Goal: Task Accomplishment & Management: Manage account settings

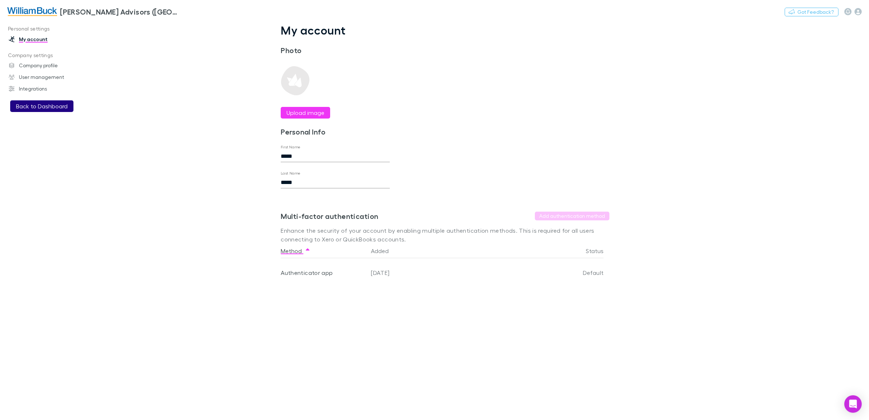
click at [59, 104] on button "Back to Dashboard" at bounding box center [41, 106] width 63 height 12
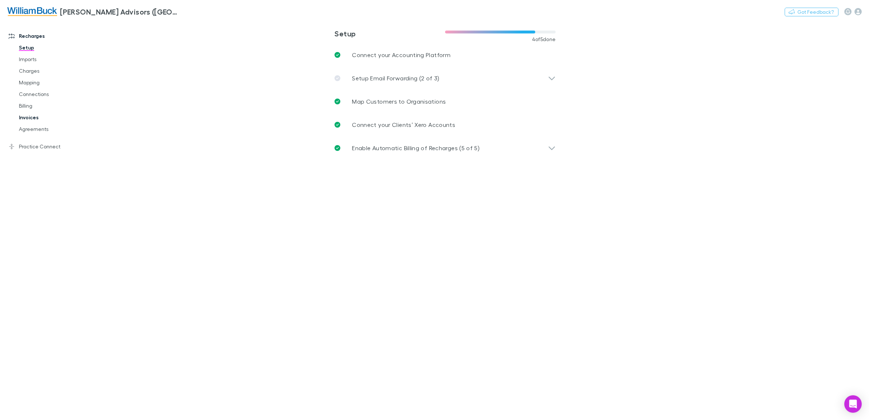
click at [31, 120] on link "Invoices" at bounding box center [57, 118] width 91 height 12
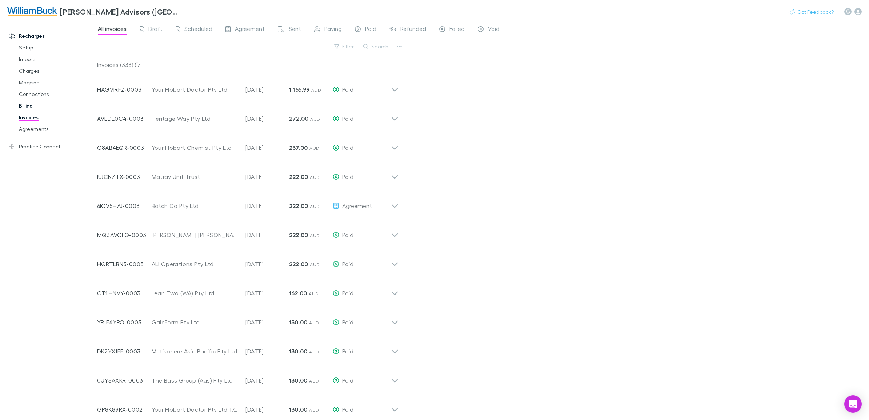
click at [28, 106] on link "Billing" at bounding box center [57, 106] width 91 height 12
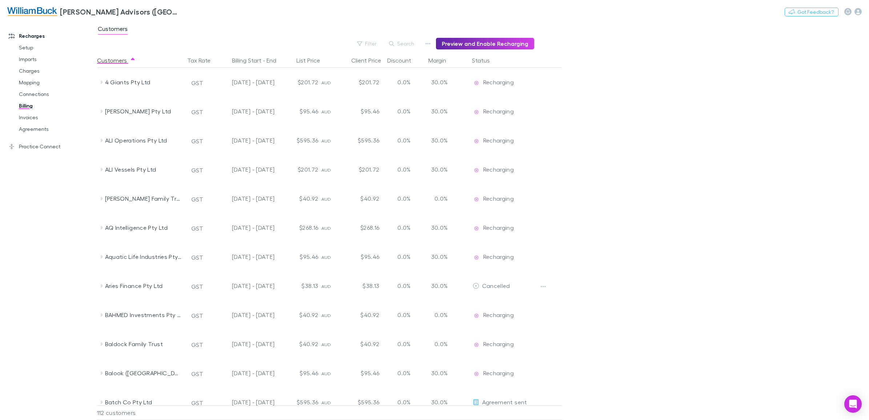
click at [41, 8] on img at bounding box center [32, 11] width 50 height 9
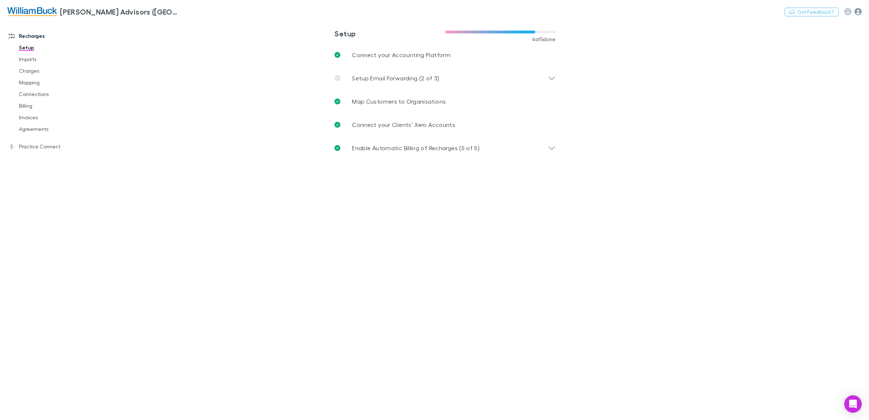
click at [859, 10] on icon "button" at bounding box center [857, 11] width 7 height 7
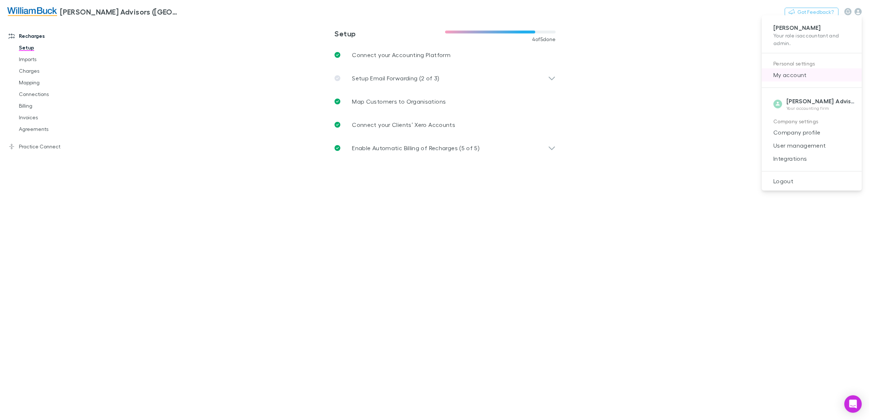
click at [798, 74] on span "My account" at bounding box center [811, 75] width 88 height 9
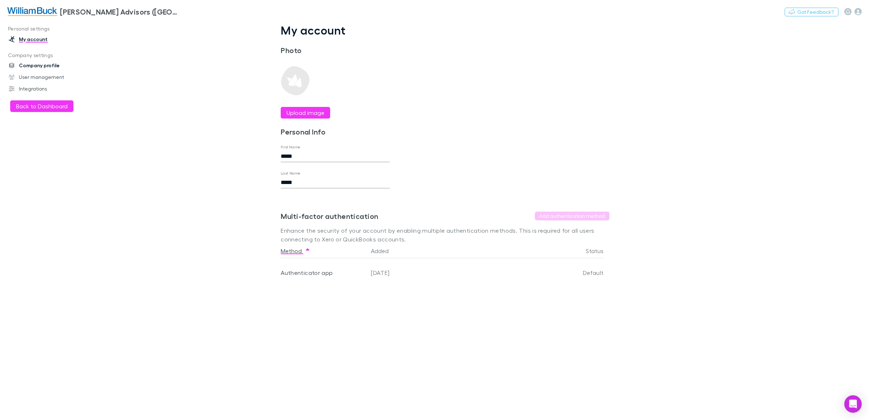
click at [35, 64] on link "Company profile" at bounding box center [51, 66] width 101 height 12
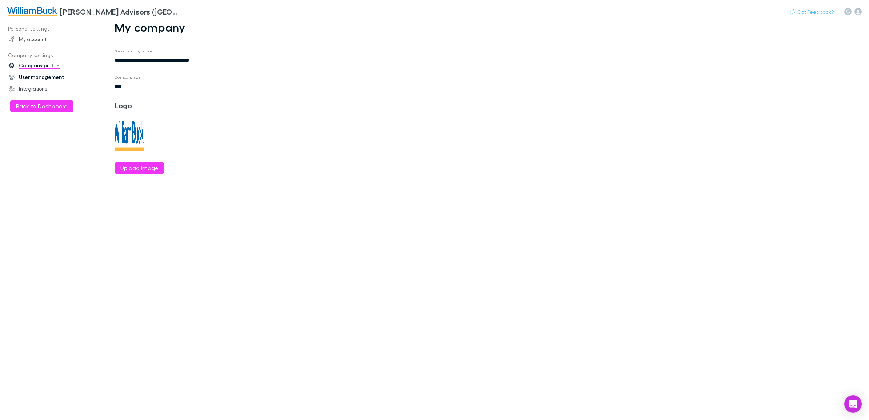
click at [35, 72] on link "User management" at bounding box center [51, 77] width 101 height 12
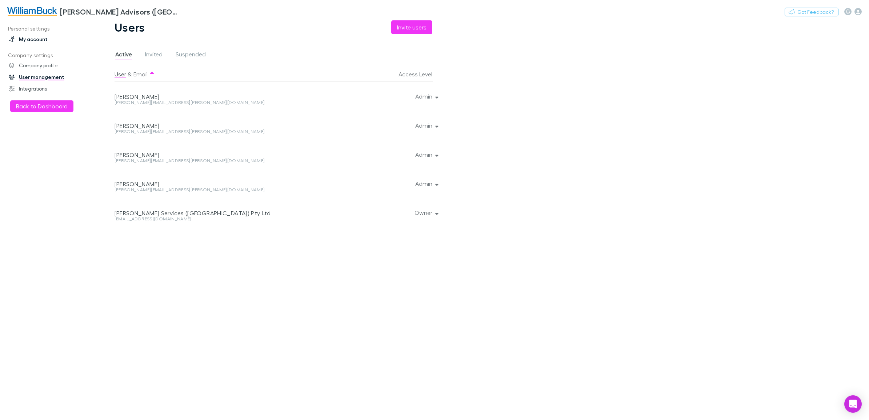
click at [40, 40] on link "My account" at bounding box center [51, 39] width 101 height 12
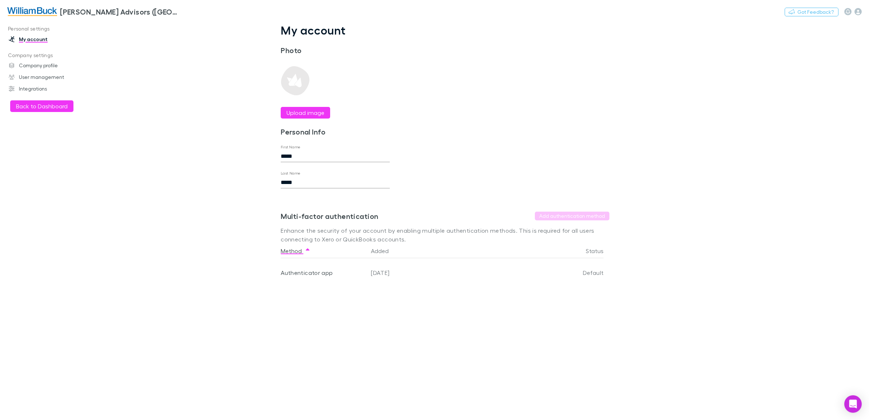
click at [40, 40] on link "My account" at bounding box center [51, 39] width 101 height 12
click at [43, 106] on button "Back to Dashboard" at bounding box center [41, 106] width 63 height 12
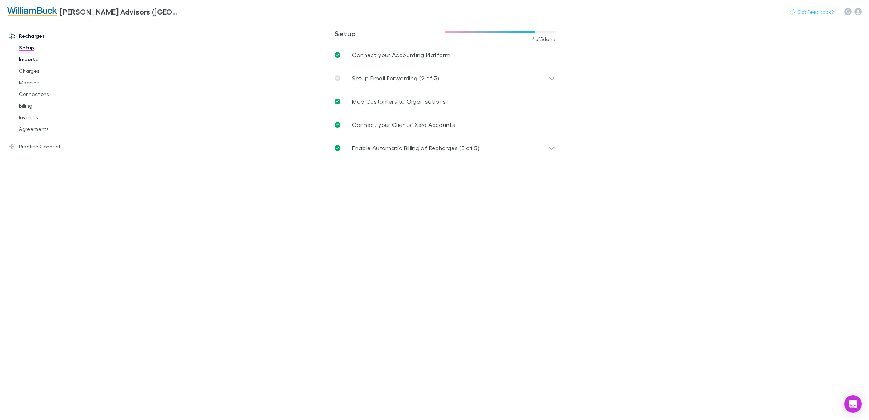
click at [22, 58] on link "Imports" at bounding box center [57, 59] width 91 height 12
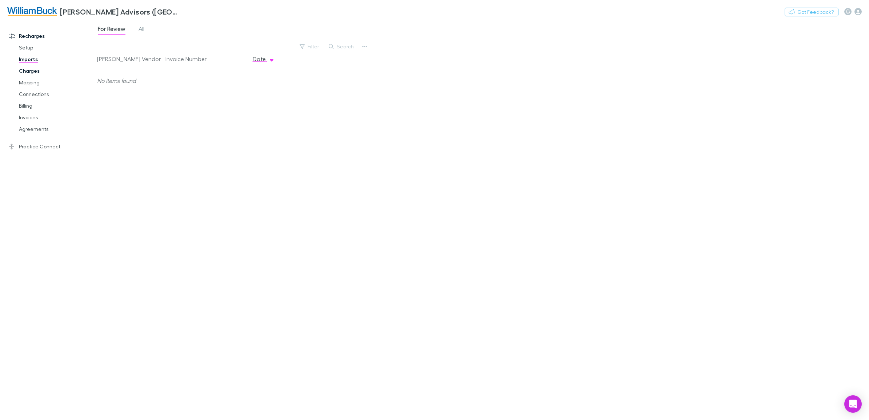
click at [30, 71] on link "Charges" at bounding box center [57, 71] width 91 height 12
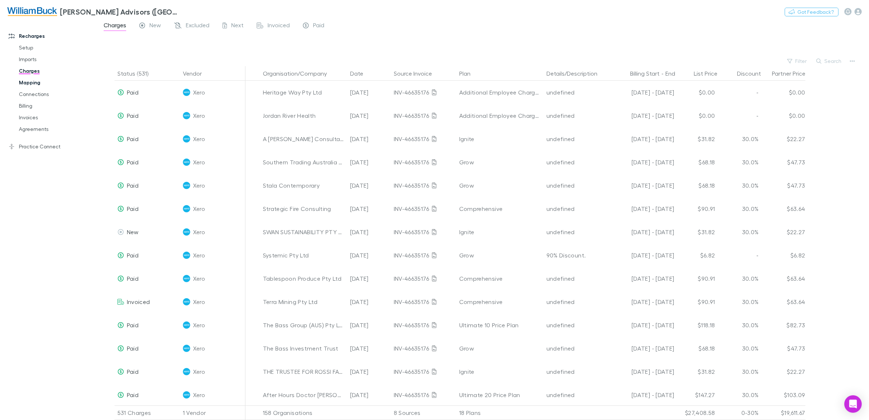
click at [32, 82] on link "Mapping" at bounding box center [57, 83] width 91 height 12
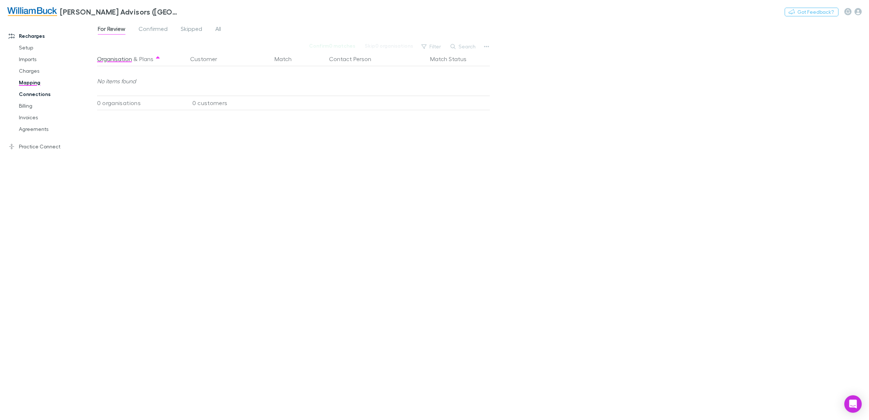
click at [31, 93] on link "Connections" at bounding box center [57, 94] width 91 height 12
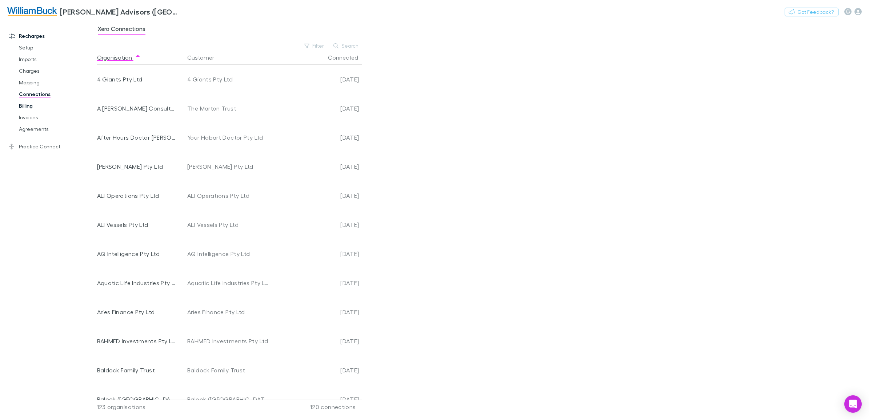
click at [29, 104] on link "Billing" at bounding box center [57, 106] width 91 height 12
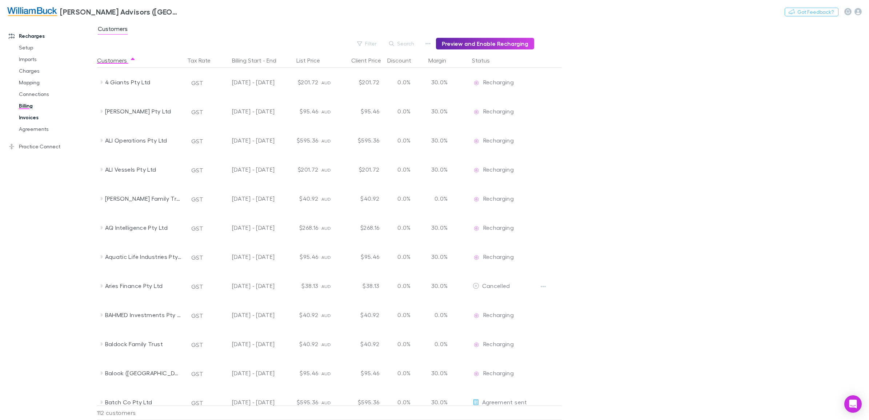
click at [27, 120] on link "Invoices" at bounding box center [57, 118] width 91 height 12
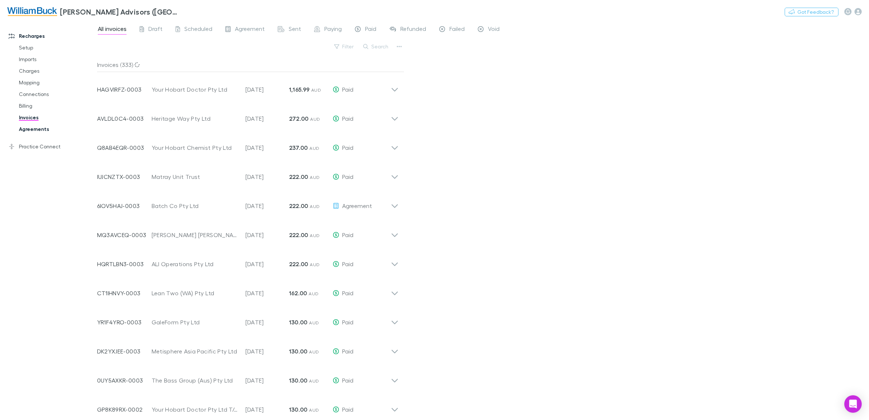
click at [33, 128] on link "Agreements" at bounding box center [57, 129] width 91 height 12
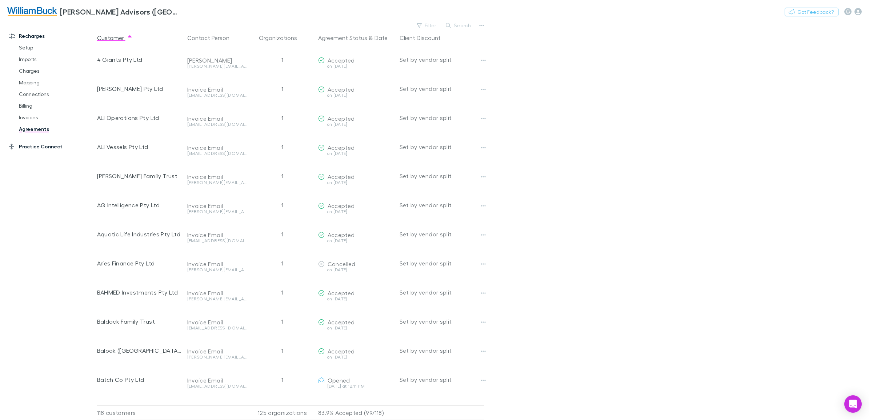
click at [33, 147] on link "Practice Connect" at bounding box center [51, 147] width 101 height 12
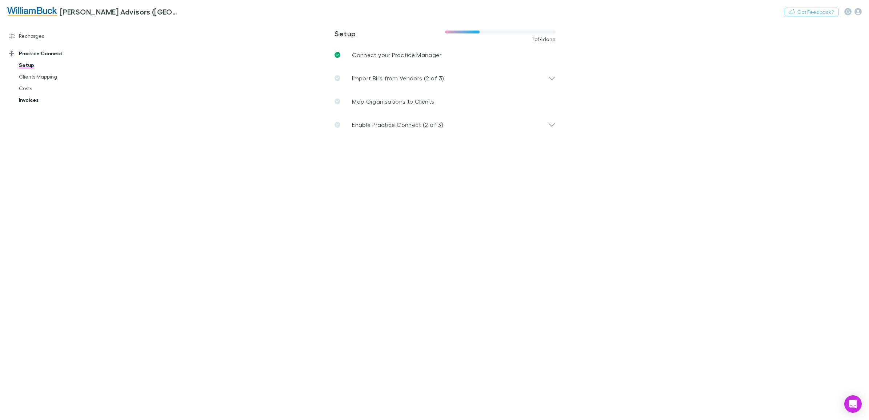
click at [25, 99] on link "Invoices" at bounding box center [57, 100] width 91 height 12
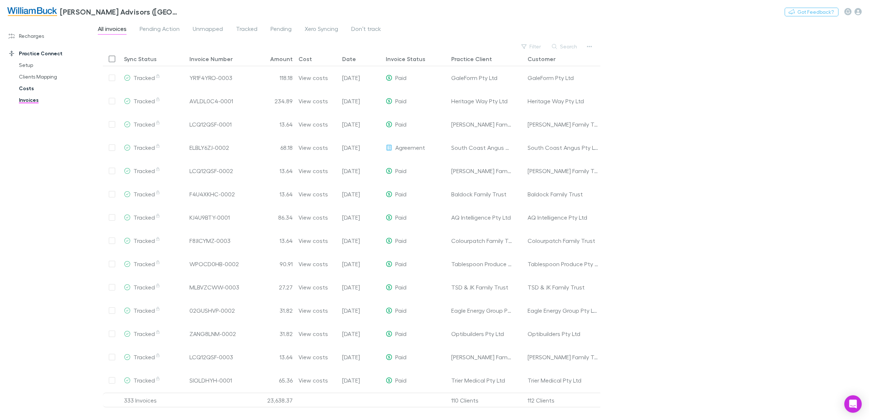
click at [26, 85] on link "Costs" at bounding box center [57, 88] width 91 height 12
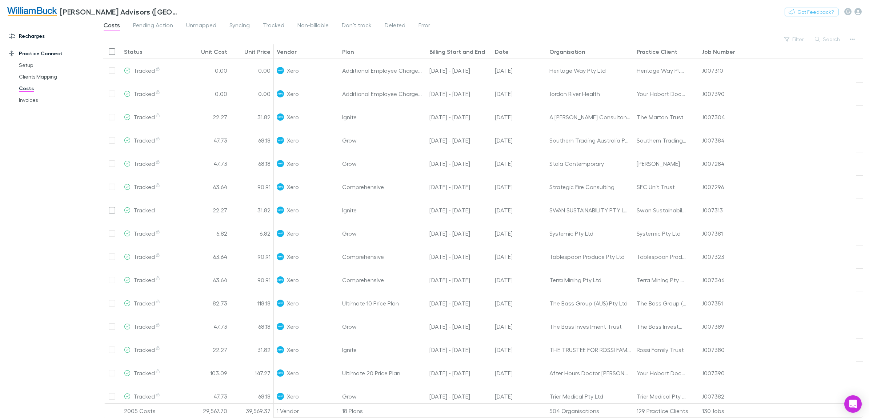
click at [27, 33] on link "Recharges" at bounding box center [51, 36] width 101 height 12
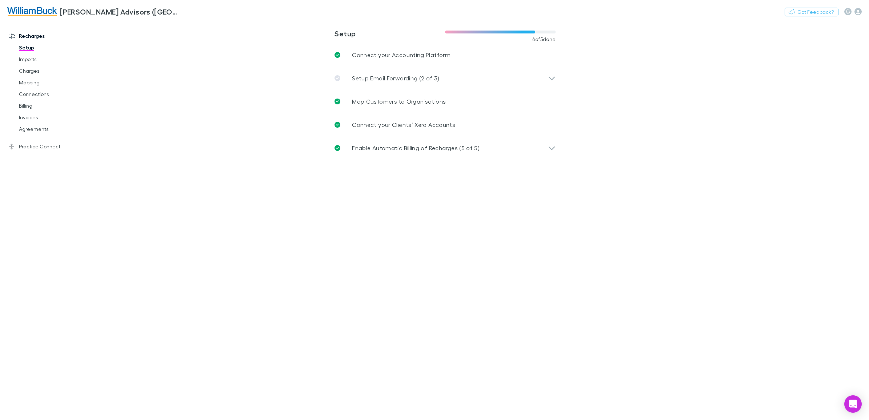
click at [132, 9] on h3 "[PERSON_NAME] Advisors ([GEOGRAPHIC_DATA]) Pty Ltd" at bounding box center [120, 11] width 120 height 9
click at [30, 63] on link "Imports" at bounding box center [57, 59] width 91 height 12
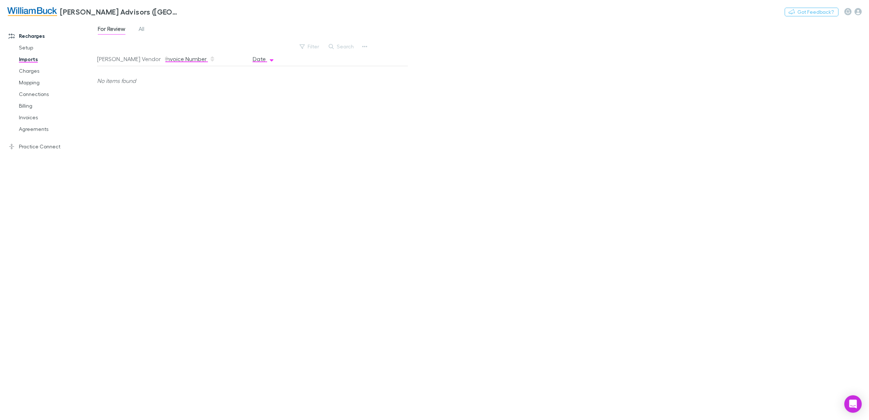
click at [179, 61] on button "Invoice Number" at bounding box center [190, 59] width 50 height 15
click at [27, 73] on link "Charges" at bounding box center [57, 71] width 91 height 12
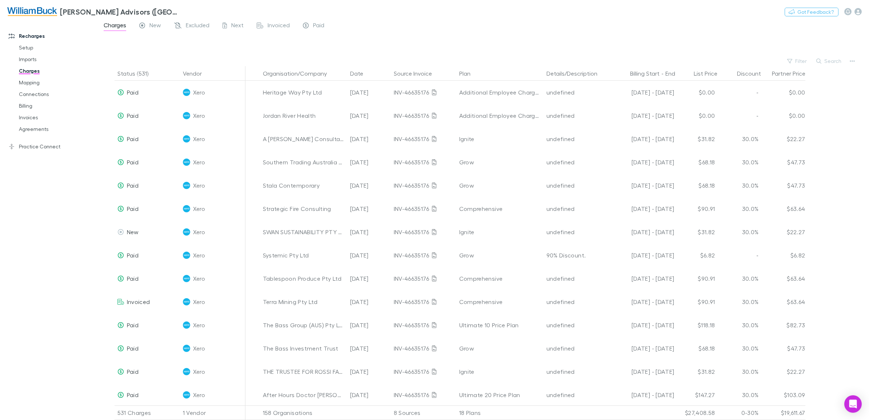
click at [37, 4] on link "[PERSON_NAME] Advisors ([GEOGRAPHIC_DATA]) Pty Ltd" at bounding box center [94, 11] width 182 height 17
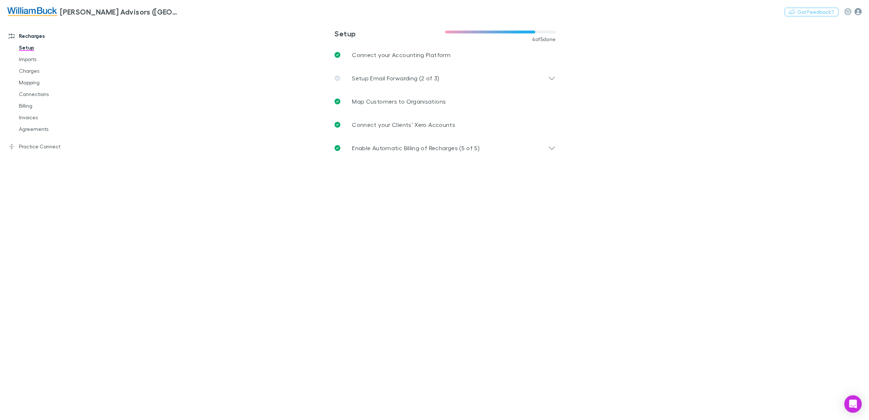
click at [856, 13] on icon "button" at bounding box center [857, 11] width 7 height 7
click at [780, 146] on span "User management" at bounding box center [811, 145] width 88 height 9
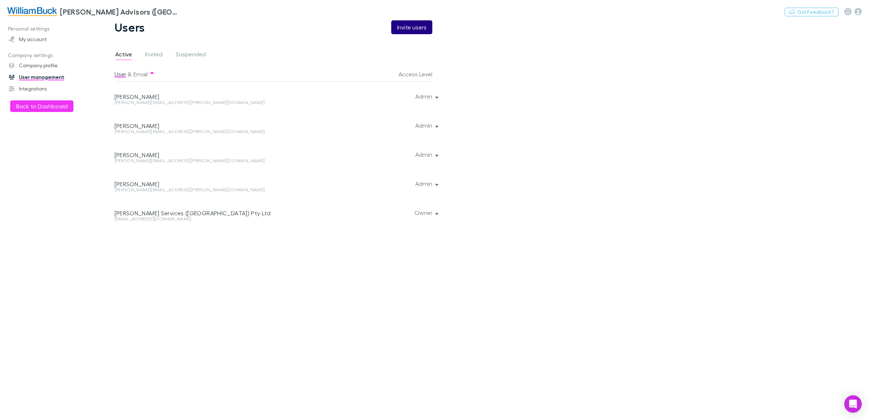
click at [420, 26] on button "Invite users" at bounding box center [411, 27] width 41 height 14
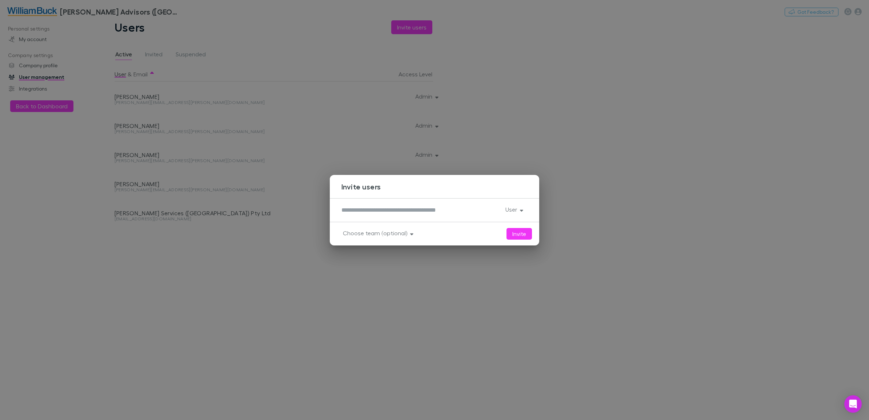
click at [397, 209] on textarea at bounding box center [420, 210] width 158 height 8
type textarea "**********"
click at [518, 234] on button "Invite" at bounding box center [518, 233] width 25 height 12
click at [517, 211] on button "User" at bounding box center [513, 209] width 28 height 10
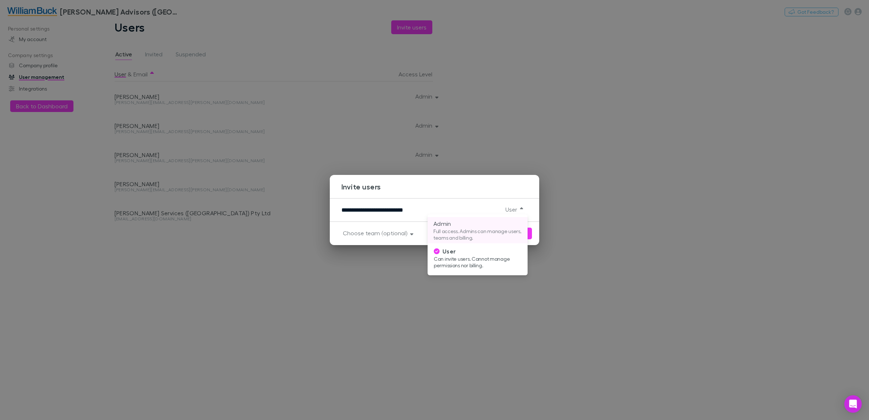
click at [465, 230] on p "Full access. Admins can manage users, teams and billing." at bounding box center [477, 234] width 88 height 13
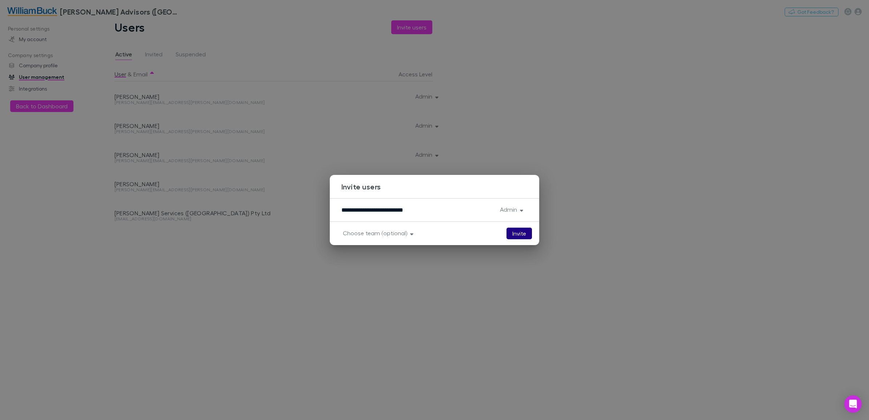
click at [514, 229] on button "Invite" at bounding box center [518, 233] width 25 height 12
click at [335, 315] on div "**********" at bounding box center [434, 210] width 869 height 420
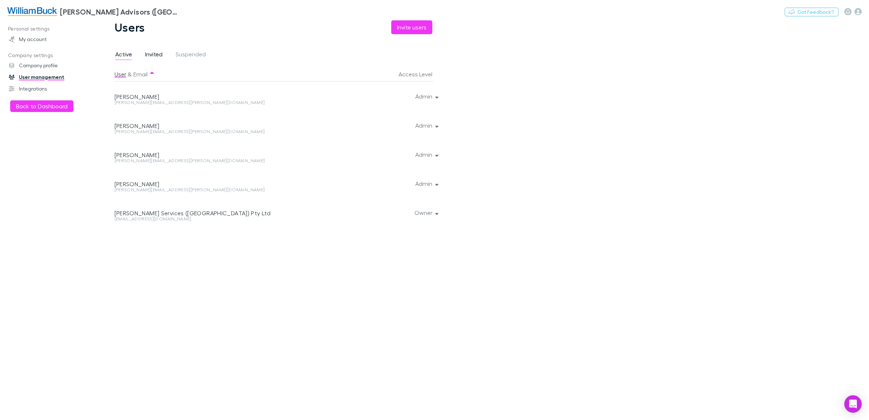
click at [158, 53] on span "Invited" at bounding box center [153, 55] width 17 height 9
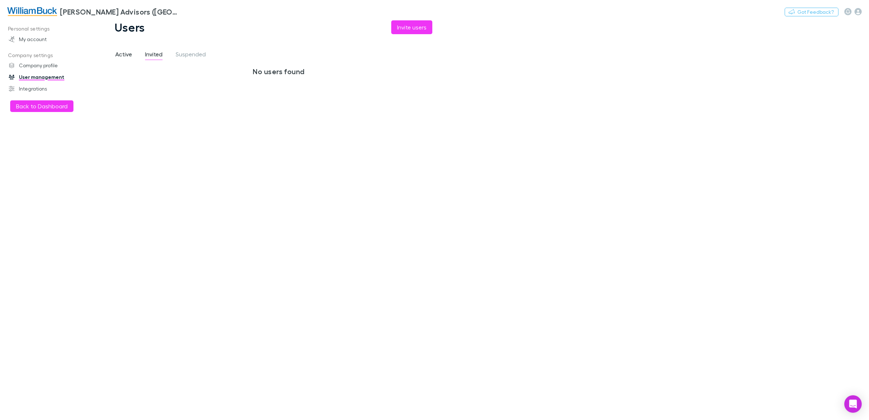
click at [126, 53] on span "Active" at bounding box center [123, 55] width 17 height 9
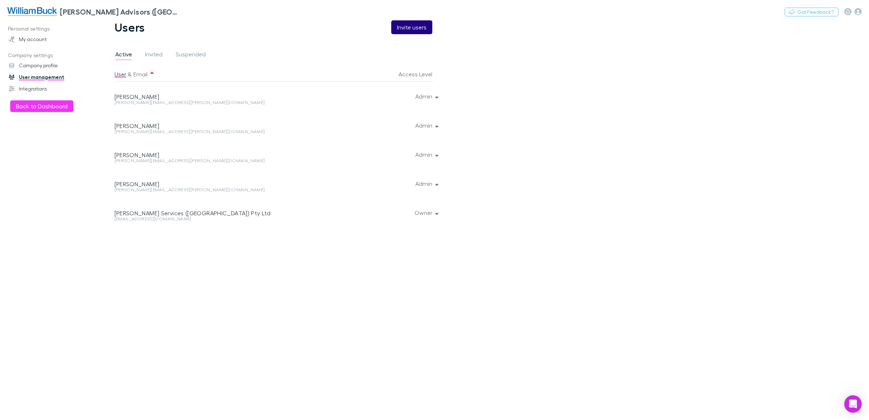
click at [420, 27] on button "Invite users" at bounding box center [411, 27] width 41 height 14
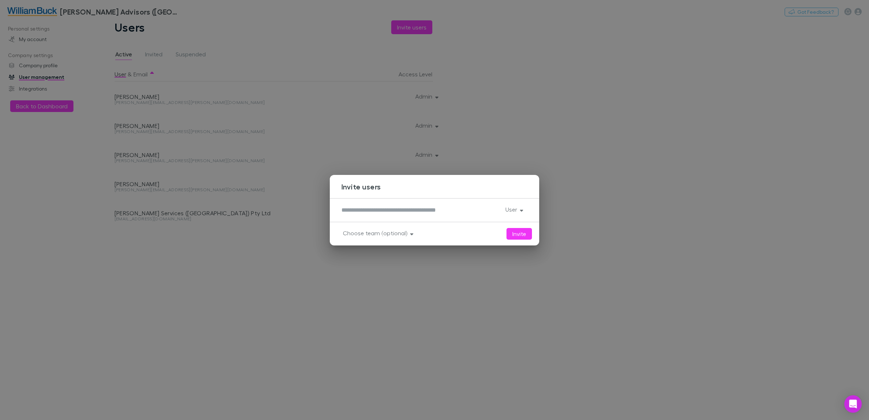
click at [395, 211] on textarea at bounding box center [420, 210] width 158 height 8
type textarea "*"
type textarea "**********"
click at [518, 208] on button "User" at bounding box center [513, 209] width 28 height 10
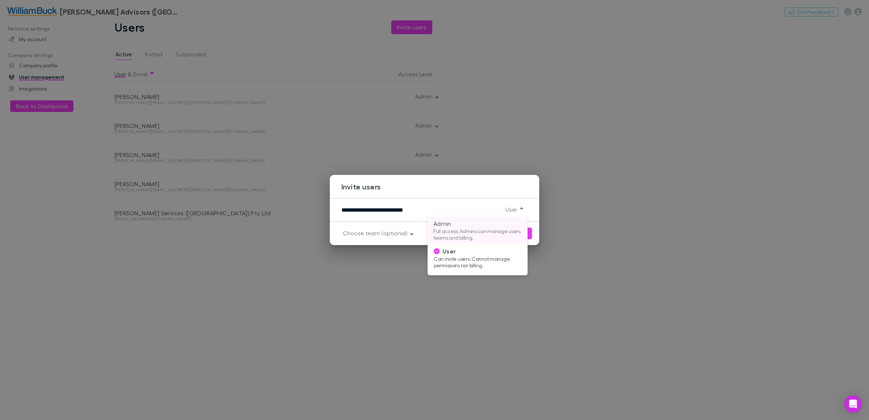
click at [496, 234] on p "Full access. Admins can manage users, teams and billing." at bounding box center [477, 234] width 88 height 13
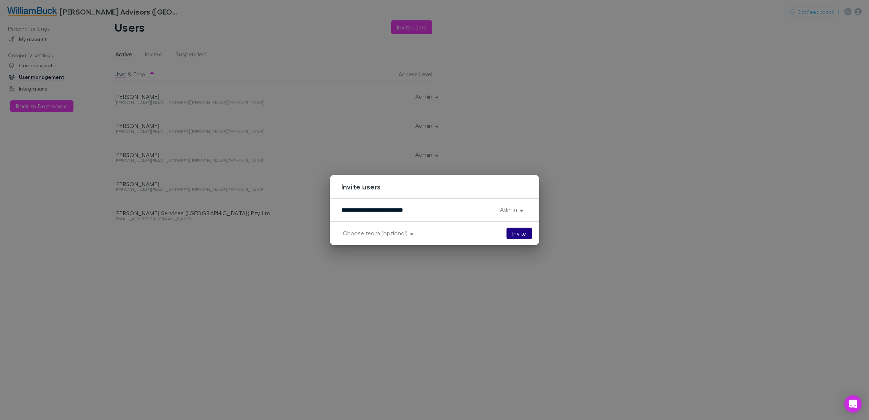
click at [519, 234] on button "Invite" at bounding box center [518, 233] width 25 height 12
click at [548, 147] on div "**********" at bounding box center [434, 210] width 869 height 420
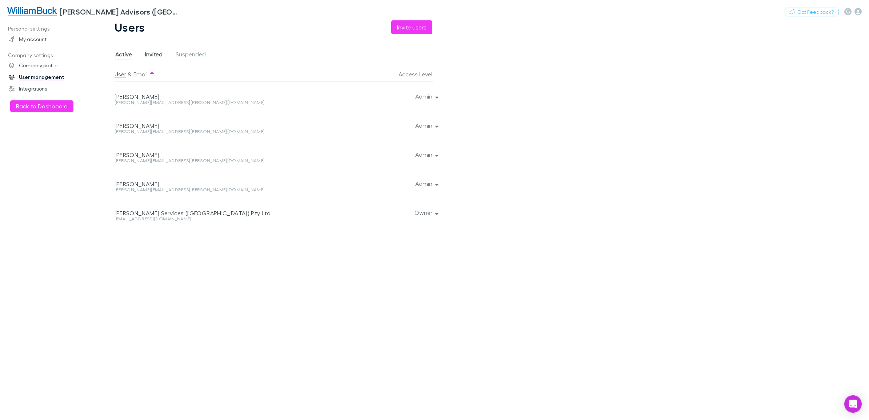
click at [153, 53] on span "Invited" at bounding box center [153, 55] width 17 height 9
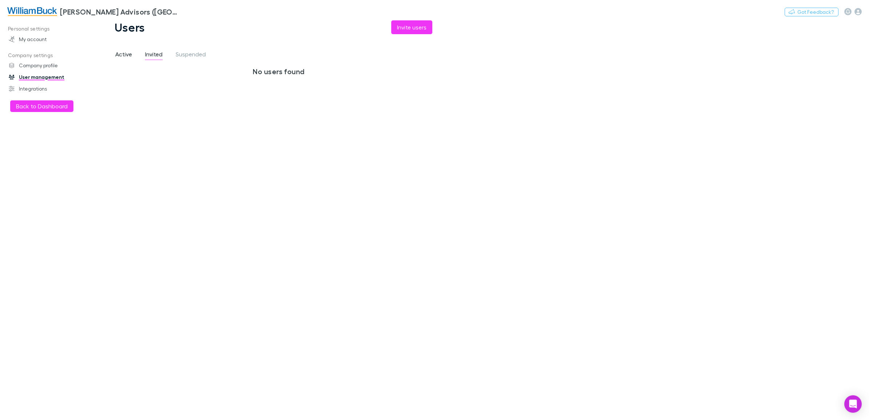
click at [124, 53] on span "Active" at bounding box center [123, 55] width 17 height 9
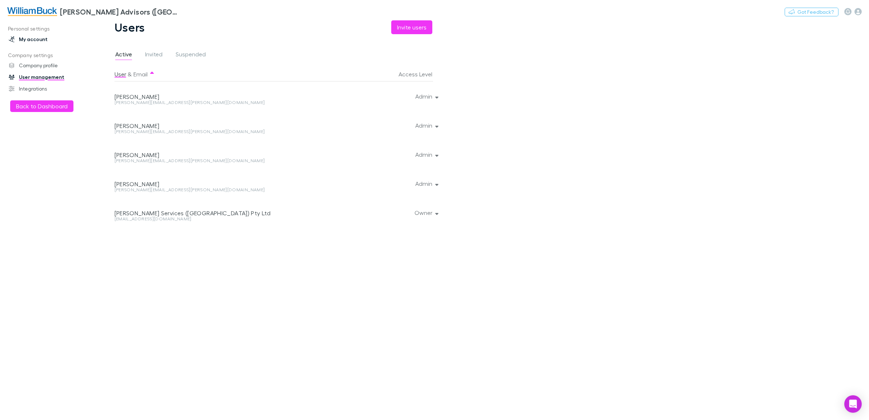
click at [39, 44] on link "My account" at bounding box center [51, 39] width 101 height 12
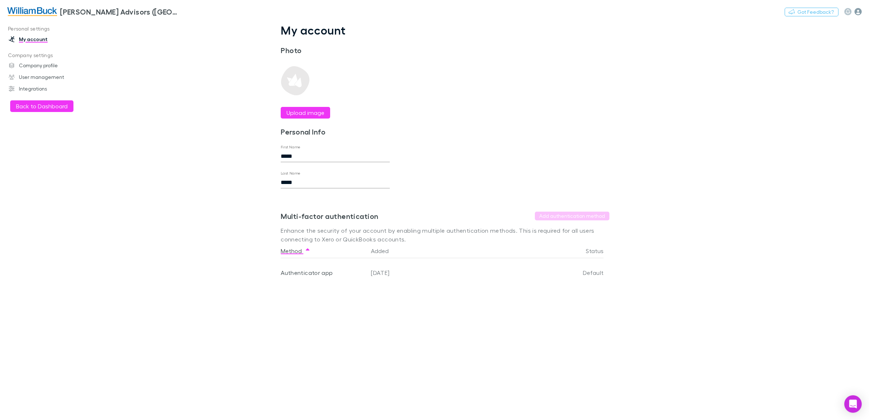
click at [857, 12] on icon "button" at bounding box center [857, 11] width 7 height 7
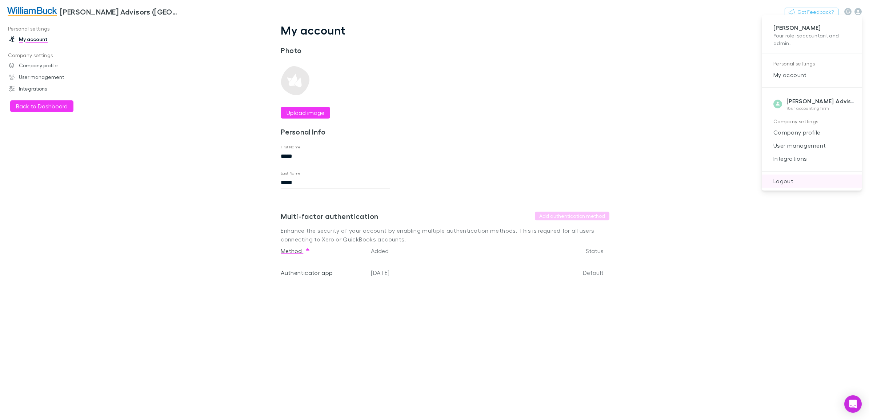
click at [778, 185] on span "Logout" at bounding box center [811, 181] width 88 height 9
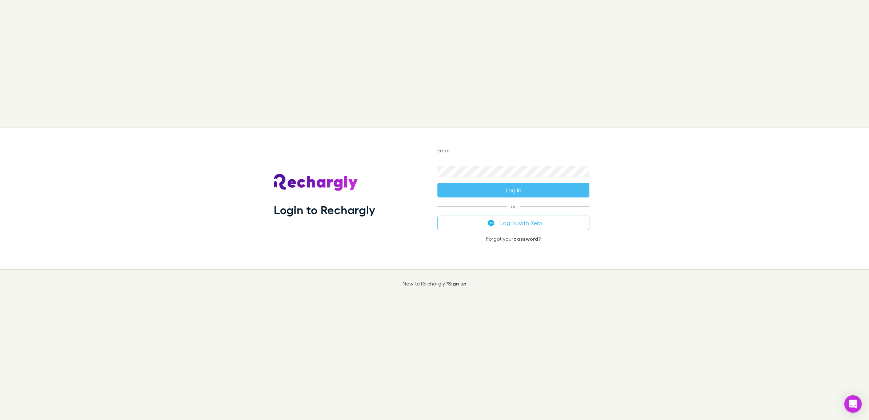
type input "**********"
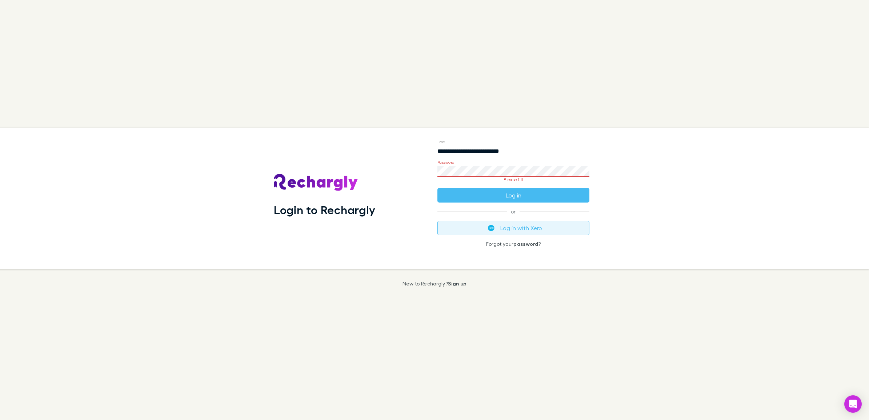
click at [522, 224] on button "Log in with Xero" at bounding box center [513, 228] width 152 height 15
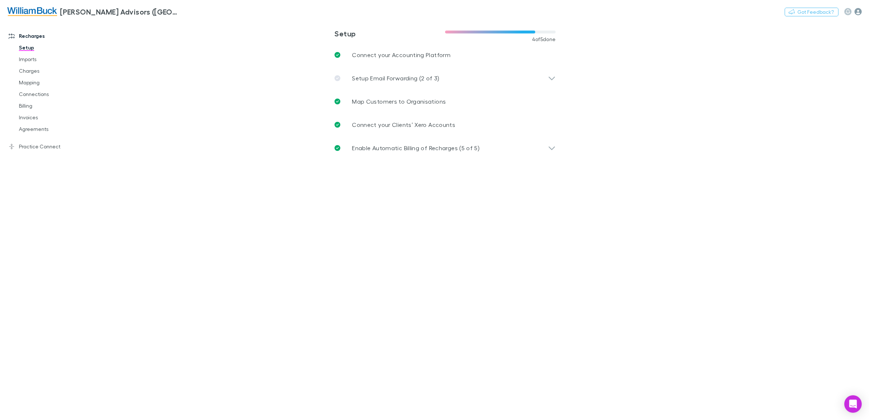
click at [860, 13] on icon "button" at bounding box center [857, 11] width 7 height 7
click at [857, 10] on icon "button" at bounding box center [857, 11] width 7 height 7
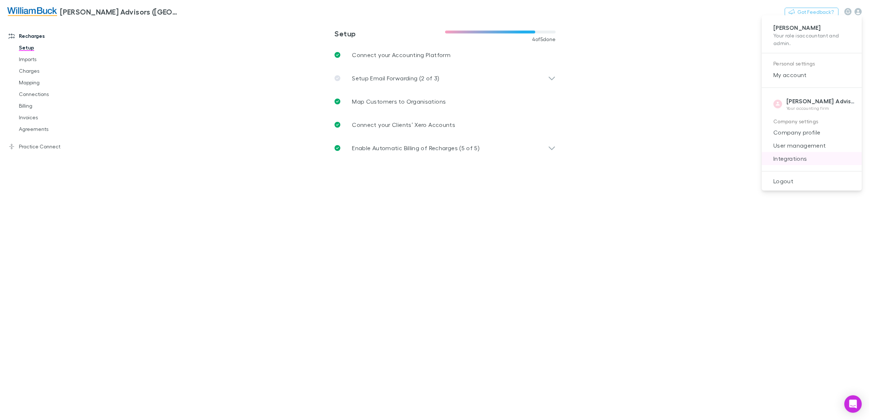
click at [782, 156] on span "Integrations" at bounding box center [811, 158] width 88 height 9
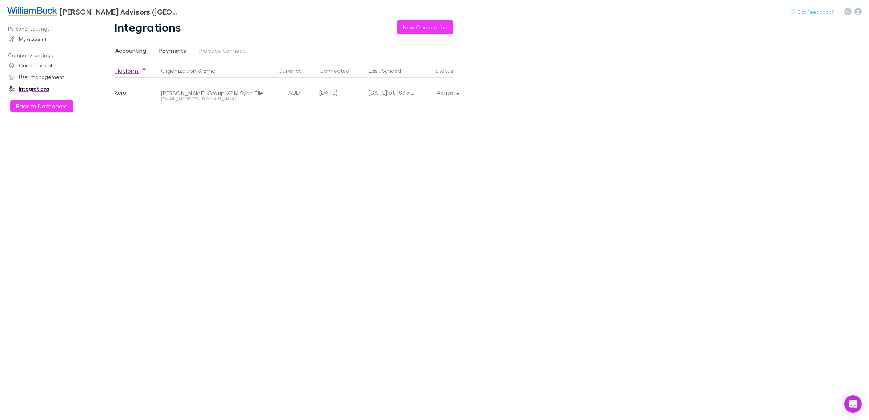
click at [177, 49] on span "Payments" at bounding box center [172, 51] width 27 height 9
click at [110, 52] on div "Integrations New Connection Accounting Payments Practice connect Platform Organ…" at bounding box center [289, 219] width 385 height 399
click at [121, 52] on span "Accounting" at bounding box center [130, 51] width 31 height 9
click at [172, 50] on span "Payments" at bounding box center [172, 51] width 27 height 9
click at [35, 108] on button "Back to Dashboard" at bounding box center [41, 106] width 63 height 12
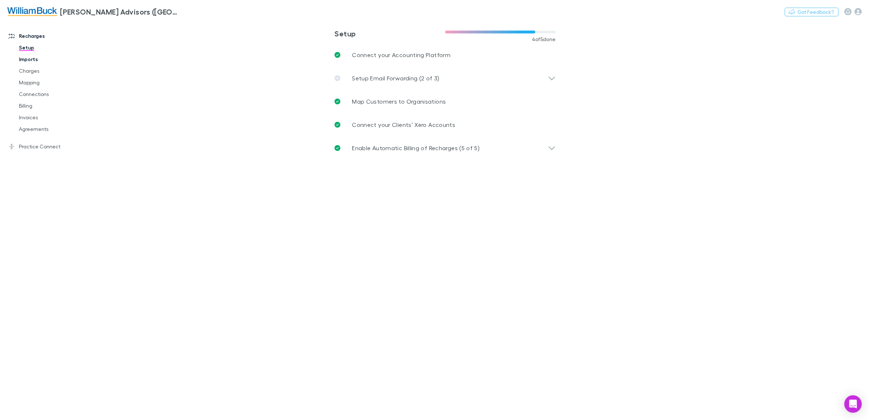
click at [32, 59] on link "Imports" at bounding box center [57, 59] width 91 height 12
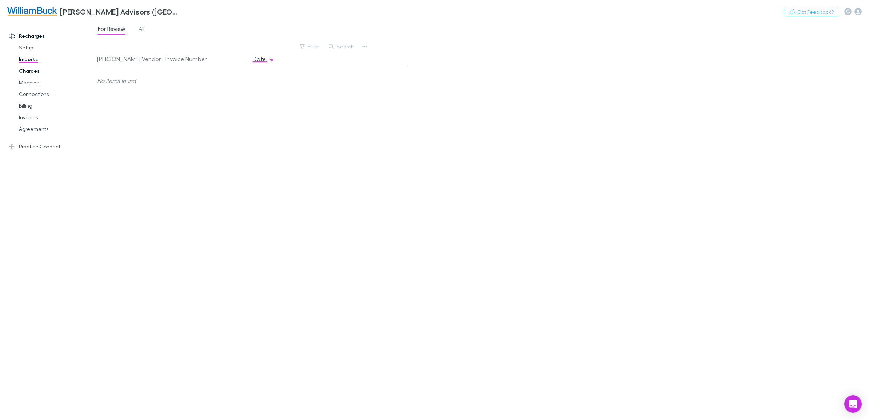
click at [32, 69] on link "Charges" at bounding box center [57, 71] width 91 height 12
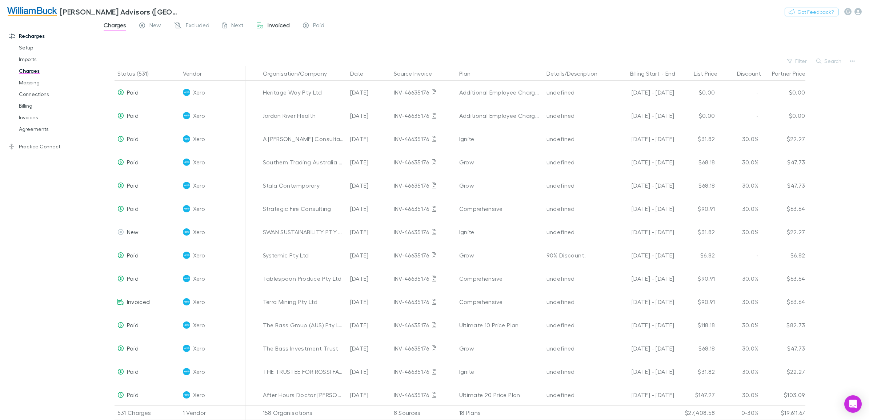
click at [276, 24] on span "Invoiced" at bounding box center [278, 25] width 22 height 9
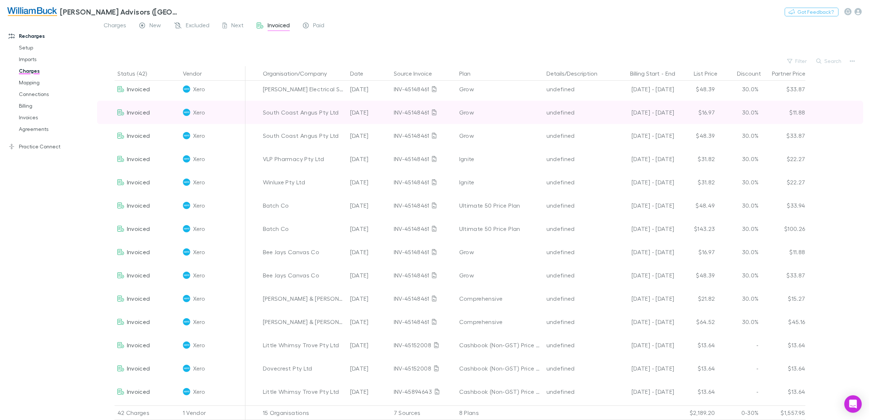
scroll to position [333, 0]
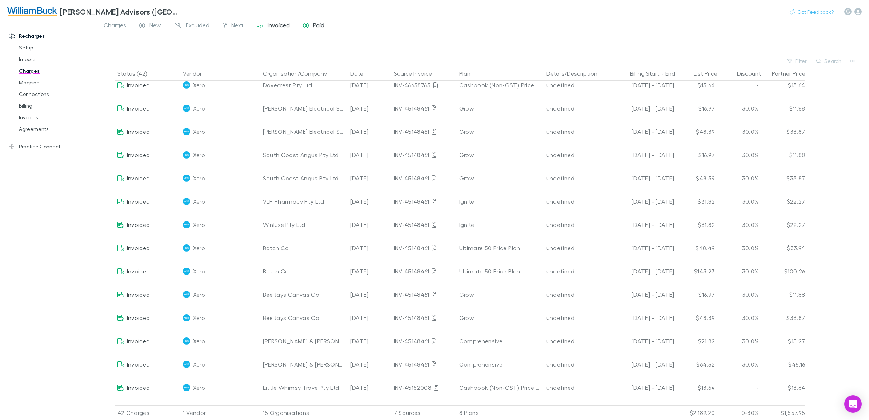
click at [310, 27] on div "Paid" at bounding box center [313, 25] width 21 height 9
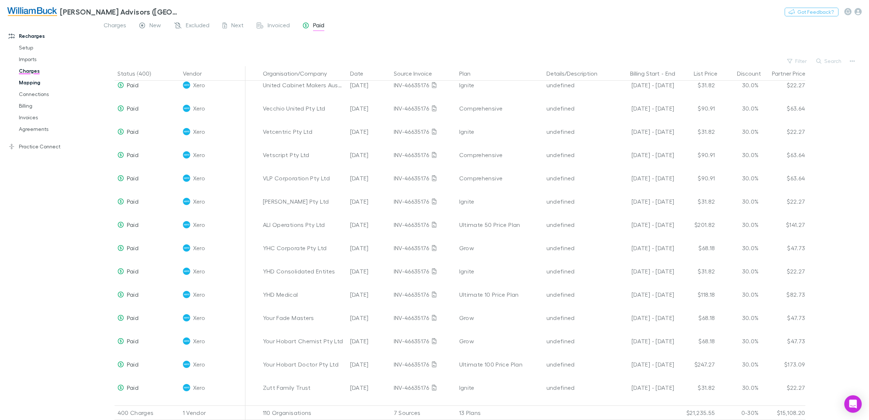
click at [17, 80] on link "Mapping" at bounding box center [57, 83] width 91 height 12
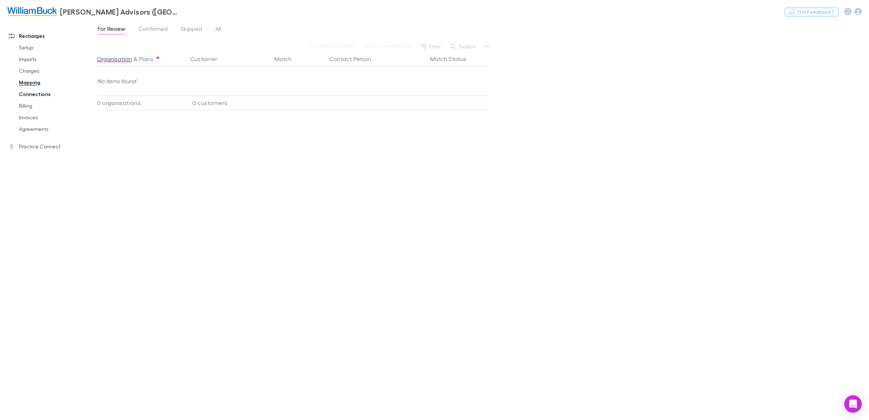
click at [35, 93] on link "Connections" at bounding box center [57, 94] width 91 height 12
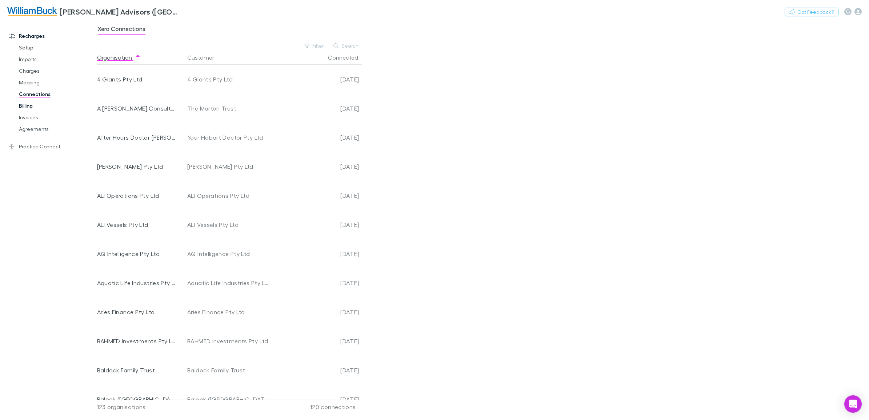
click at [30, 105] on link "Billing" at bounding box center [57, 106] width 91 height 12
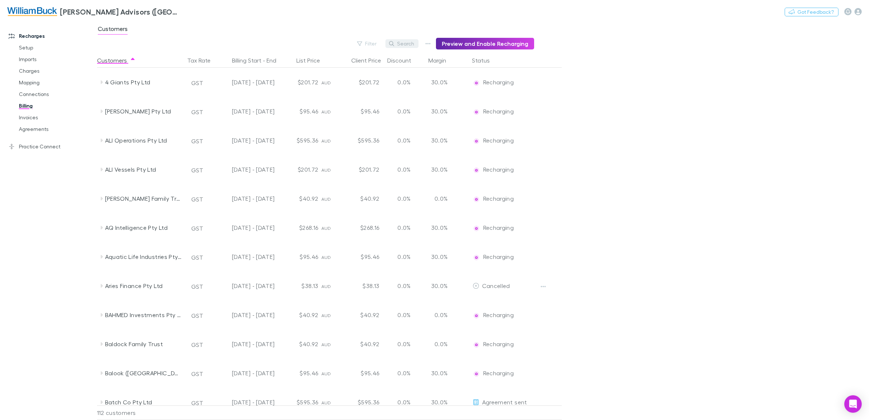
click at [404, 43] on button "Search" at bounding box center [401, 43] width 33 height 9
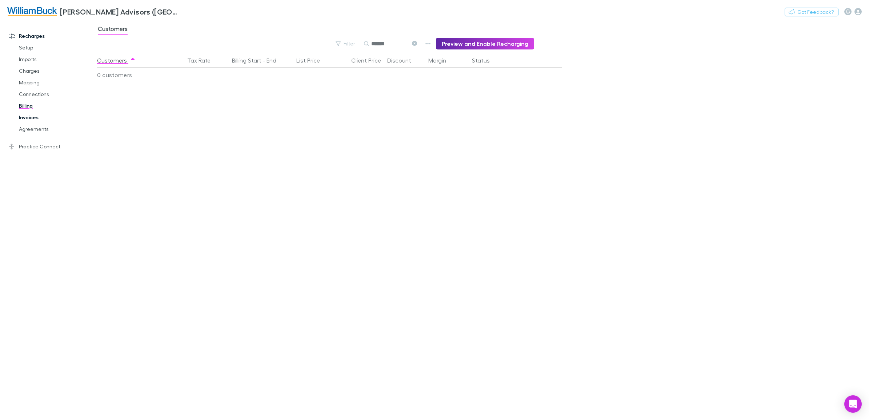
type input "*******"
click at [30, 114] on link "Invoices" at bounding box center [57, 118] width 91 height 12
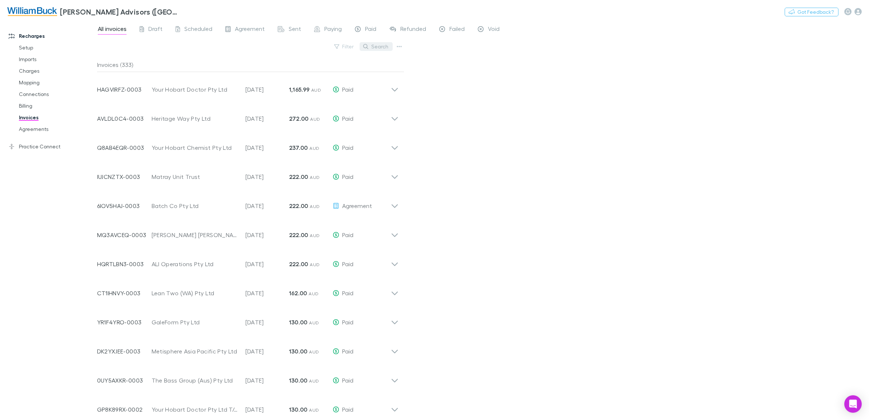
click at [378, 48] on button "Search" at bounding box center [375, 46] width 33 height 9
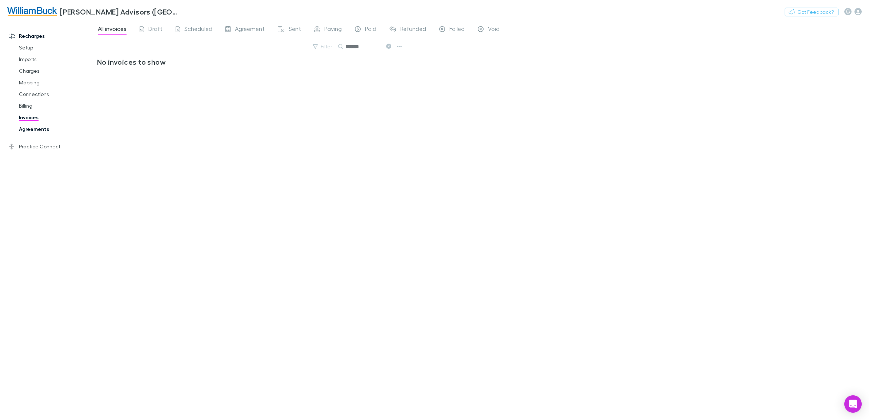
type input "*******"
click at [36, 130] on link "Agreements" at bounding box center [57, 129] width 91 height 12
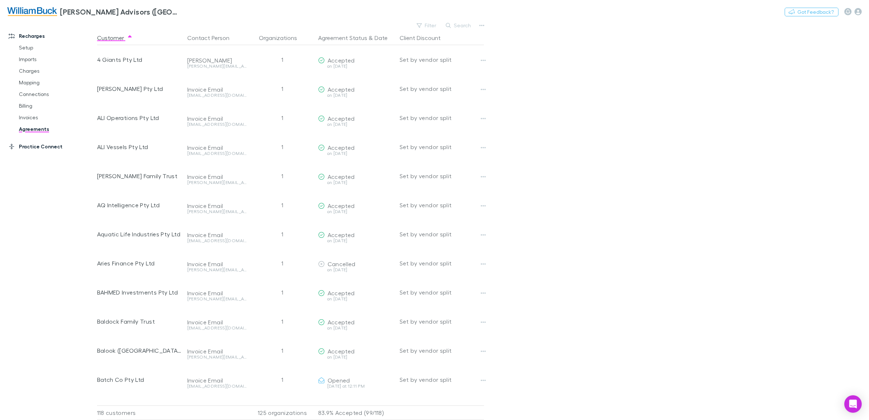
click at [35, 144] on link "Practice Connect" at bounding box center [51, 147] width 101 height 12
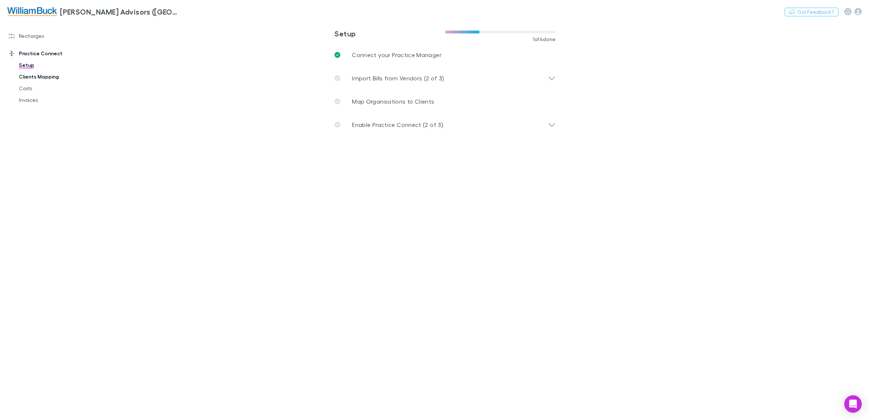
click at [36, 76] on link "Clients Mapping" at bounding box center [57, 77] width 91 height 12
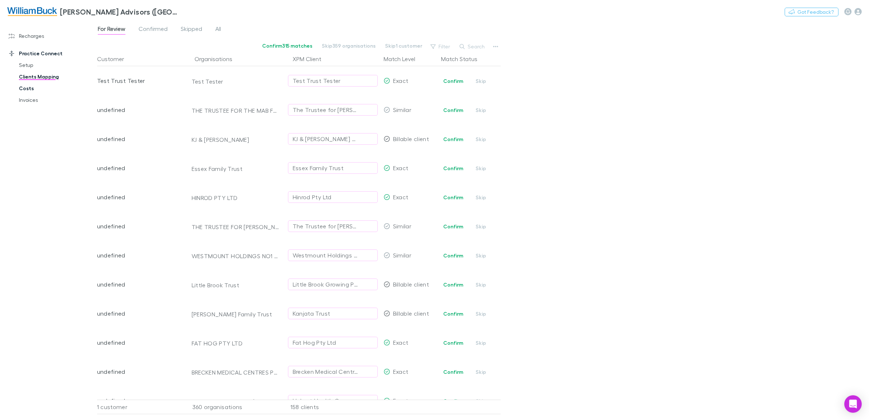
click at [28, 88] on link "Costs" at bounding box center [57, 88] width 91 height 12
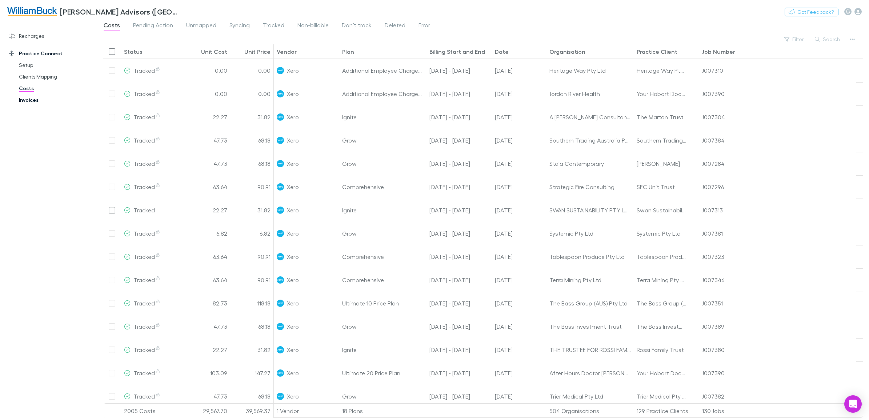
click at [28, 98] on link "Invoices" at bounding box center [57, 100] width 91 height 12
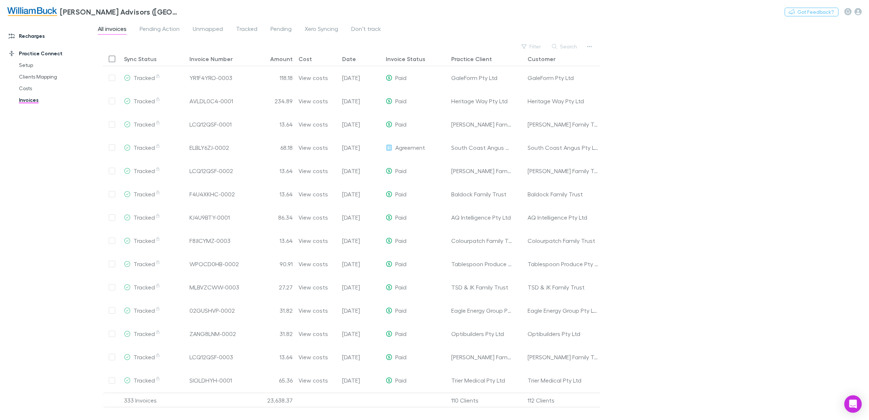
click at [22, 38] on link "Recharges" at bounding box center [51, 36] width 101 height 12
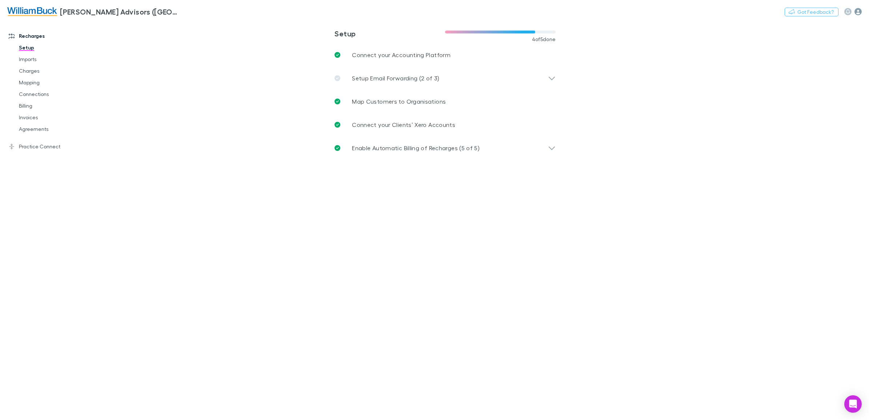
click at [856, 12] on icon "button" at bounding box center [857, 11] width 7 height 7
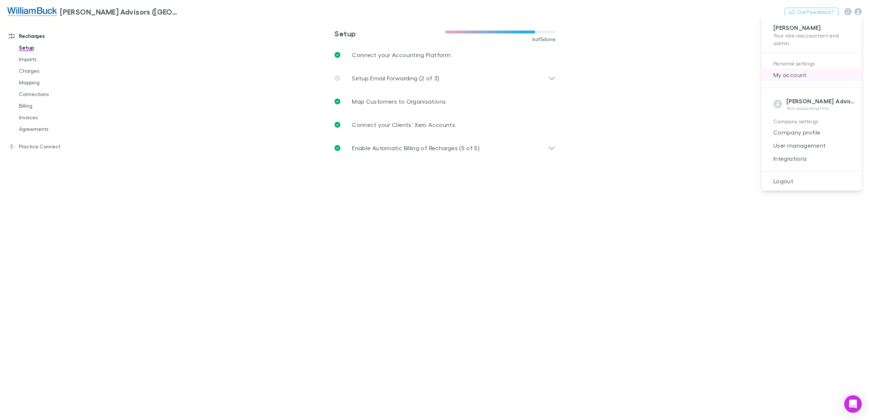
click at [786, 76] on span "My account" at bounding box center [811, 75] width 88 height 9
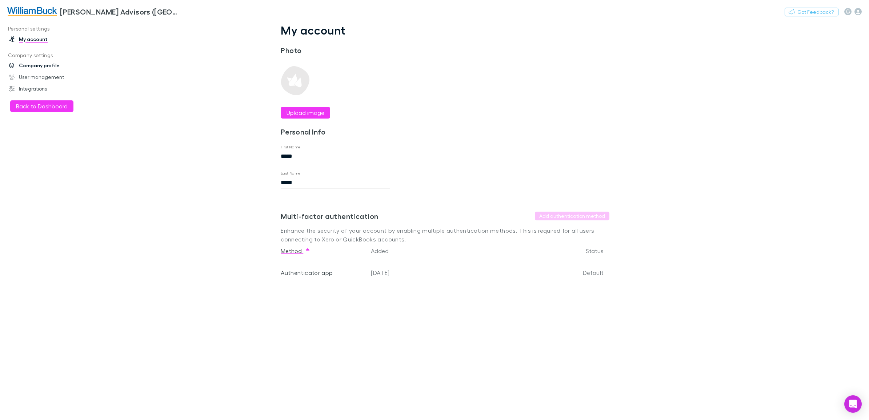
click at [51, 67] on link "Company profile" at bounding box center [51, 66] width 101 height 12
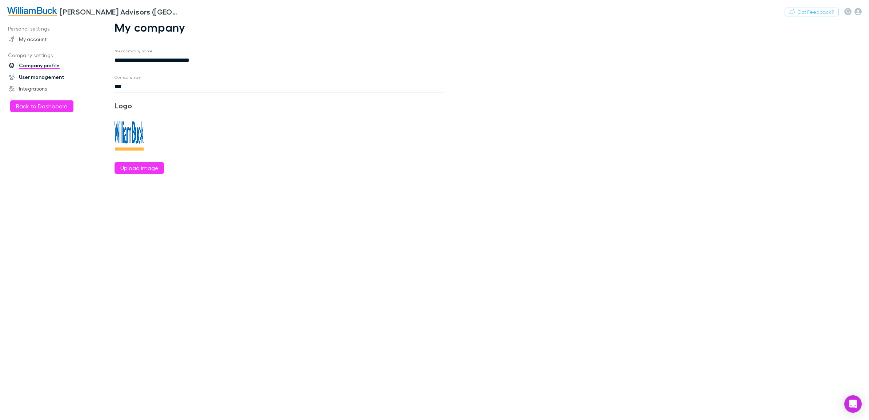
click at [51, 77] on link "User management" at bounding box center [51, 77] width 101 height 12
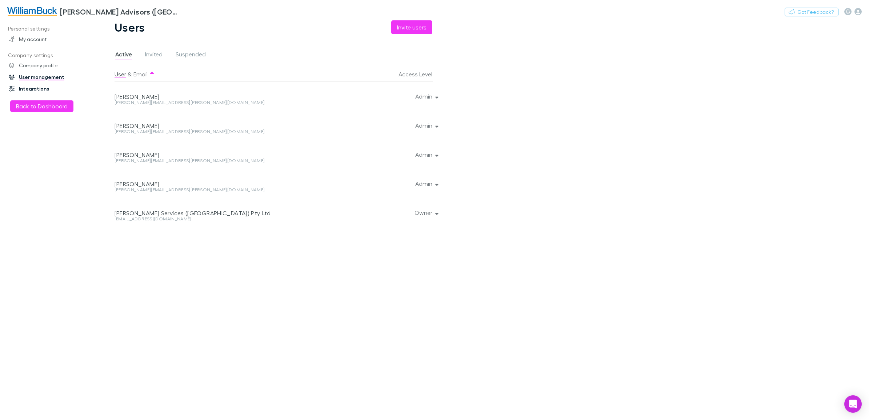
click at [41, 84] on link "Integrations" at bounding box center [51, 89] width 101 height 12
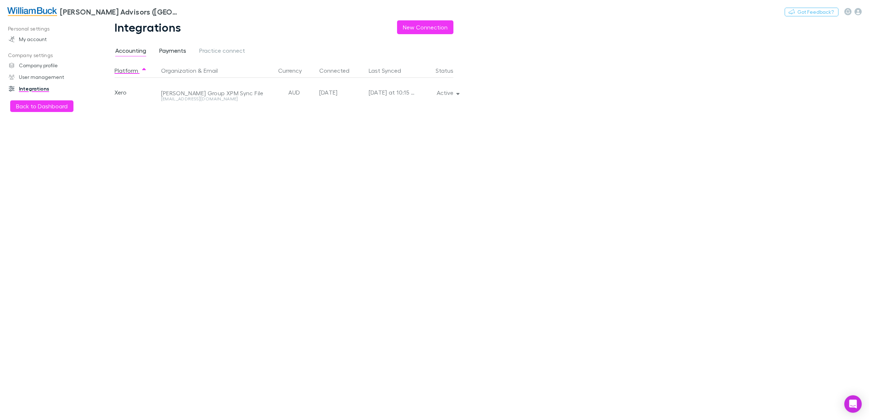
click at [174, 53] on span "Payments" at bounding box center [172, 51] width 27 height 9
click at [188, 74] on button "Organization" at bounding box center [183, 70] width 44 height 15
click at [210, 51] on span "Practice connect" at bounding box center [222, 51] width 46 height 9
click at [449, 93] on button "Active" at bounding box center [447, 93] width 33 height 10
click at [510, 121] on div at bounding box center [434, 210] width 869 height 420
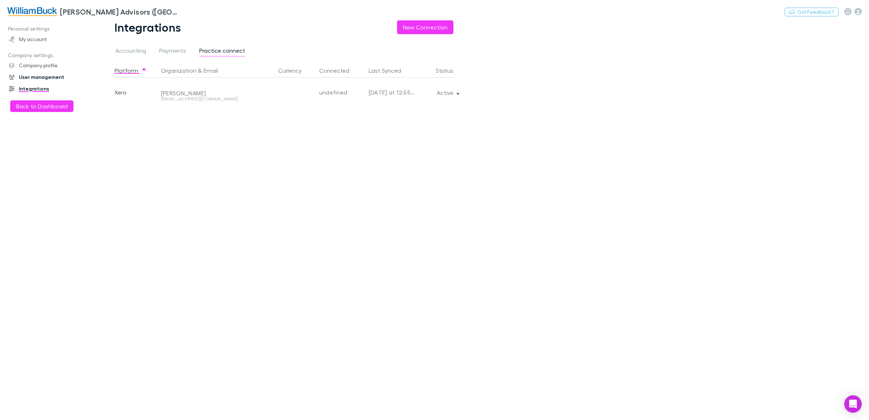
click at [28, 76] on link "User management" at bounding box center [51, 77] width 101 height 12
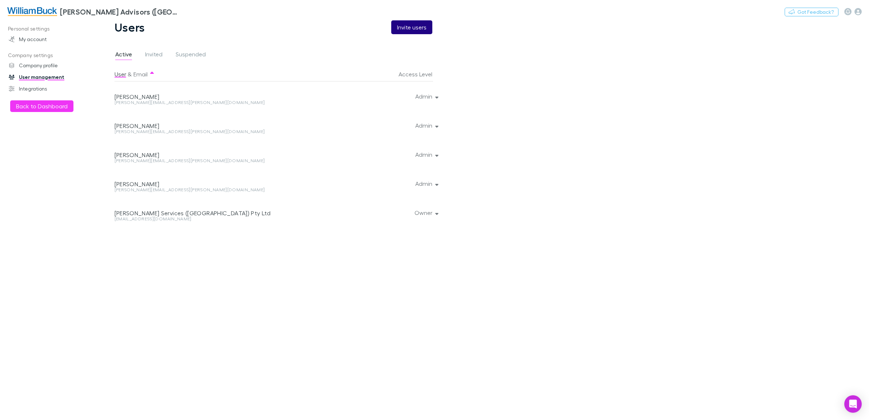
click at [409, 27] on button "Invite users" at bounding box center [411, 27] width 41 height 14
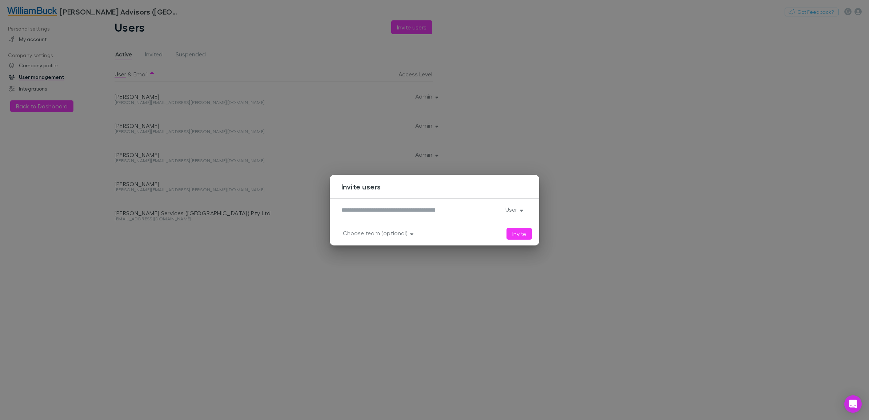
click at [400, 213] on textarea at bounding box center [420, 210] width 158 height 8
type textarea "**********"
click at [515, 207] on button "User" at bounding box center [513, 209] width 28 height 10
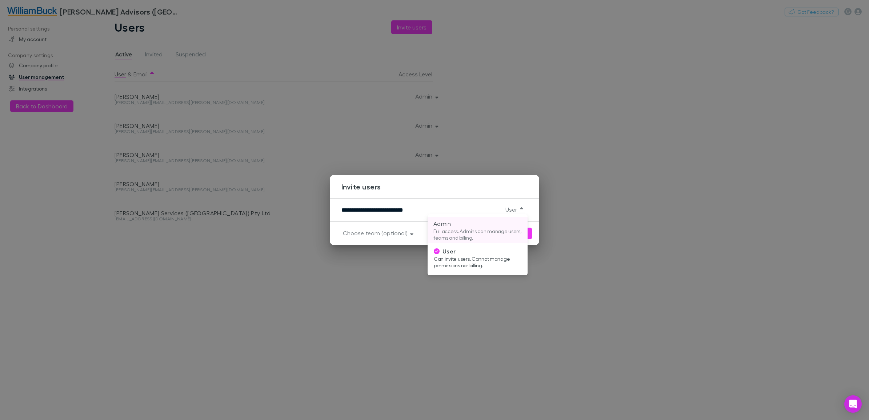
click at [466, 231] on p "Full access. Admins can manage users, teams and billing." at bounding box center [477, 234] width 88 height 13
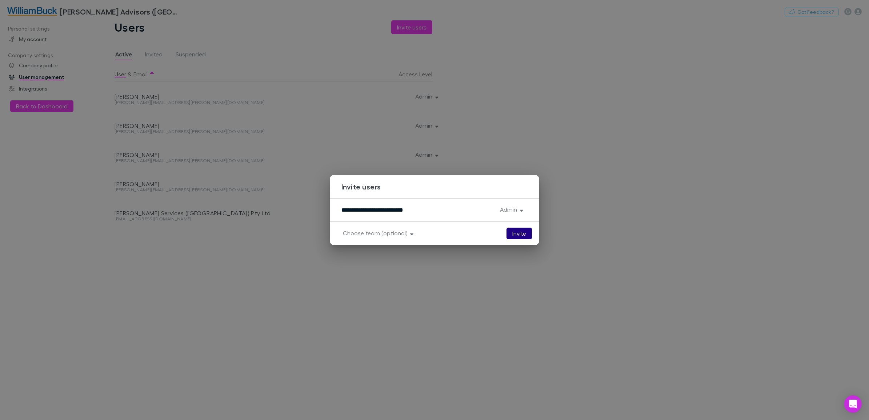
click at [525, 234] on button "Invite" at bounding box center [518, 233] width 25 height 12
click at [656, 181] on div "**********" at bounding box center [434, 210] width 869 height 420
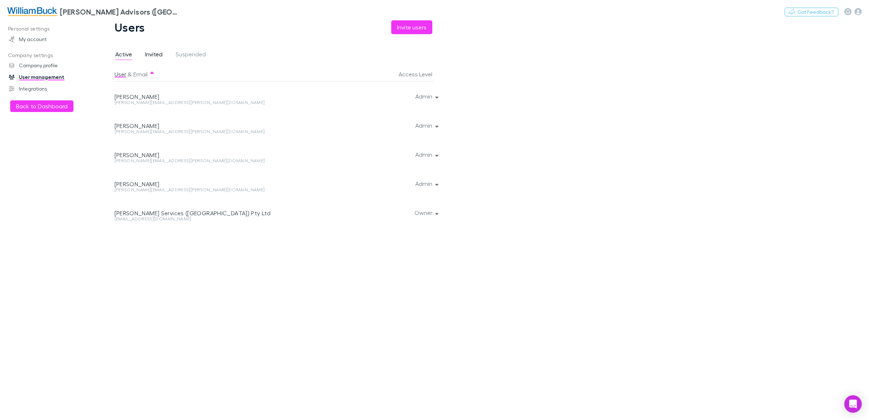
click at [148, 56] on span "Invited" at bounding box center [153, 55] width 17 height 9
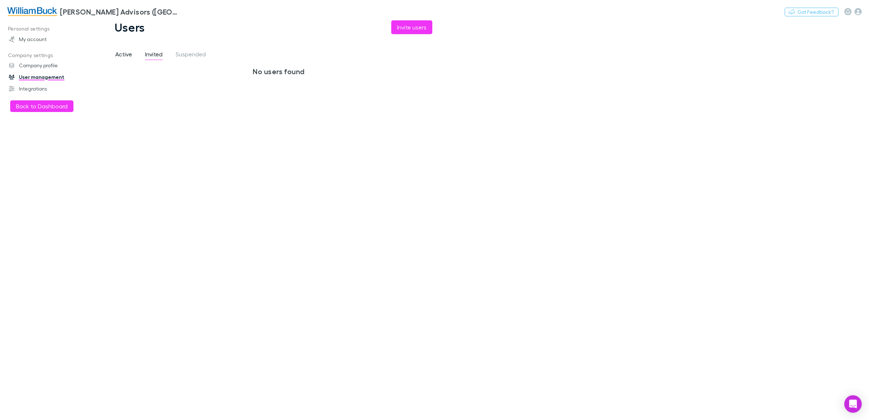
click at [125, 55] on span "Active" at bounding box center [123, 55] width 17 height 9
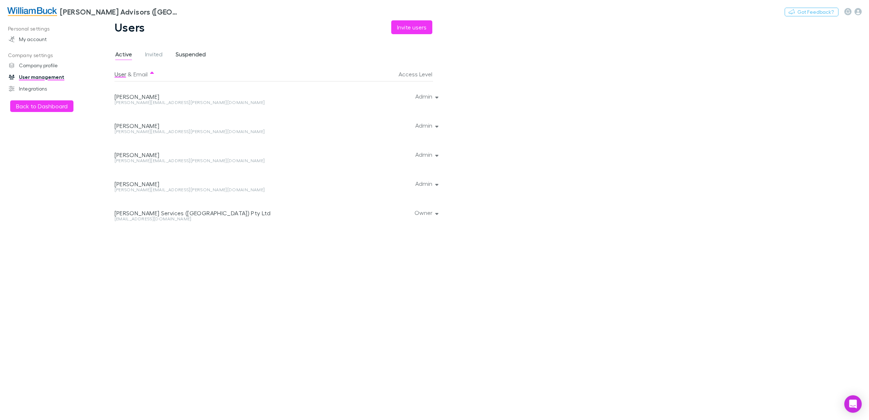
click at [190, 58] on span "Suspended" at bounding box center [191, 55] width 30 height 9
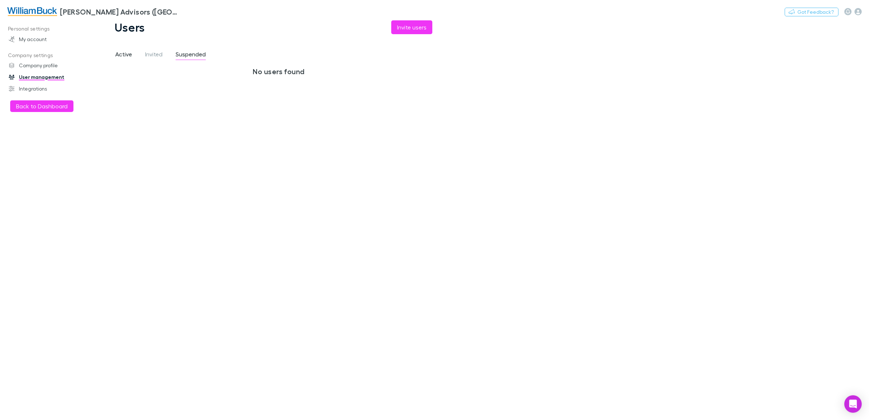
click at [130, 56] on span "Active" at bounding box center [123, 55] width 17 height 9
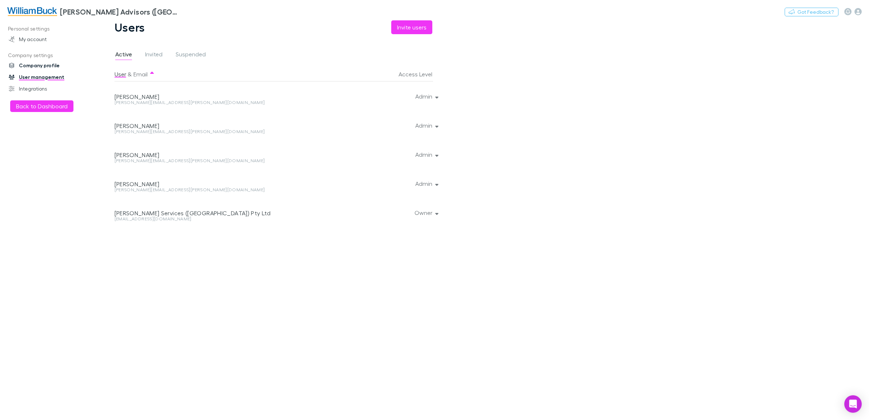
click at [41, 66] on link "Company profile" at bounding box center [51, 66] width 101 height 12
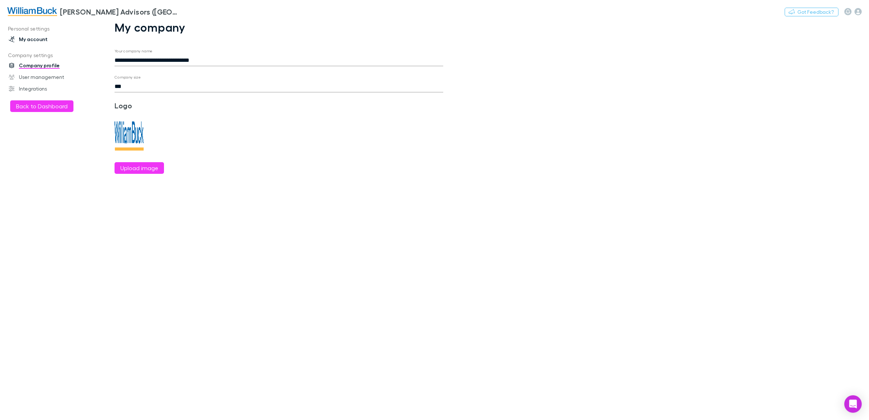
click at [24, 40] on link "My account" at bounding box center [51, 39] width 101 height 12
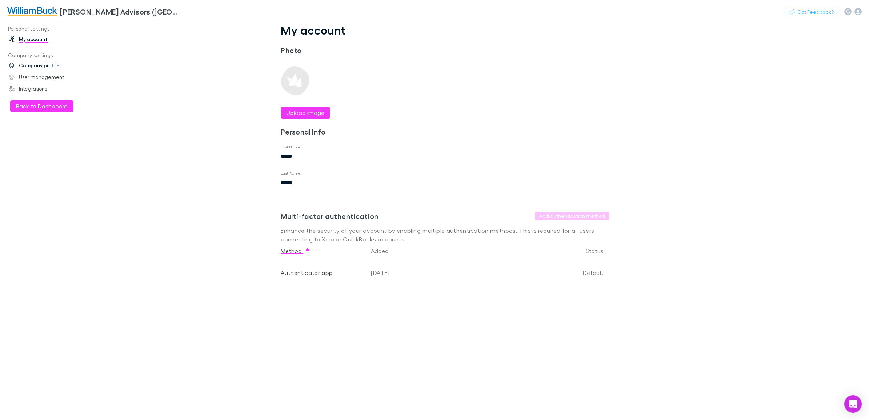
click at [21, 62] on link "Company profile" at bounding box center [51, 66] width 101 height 12
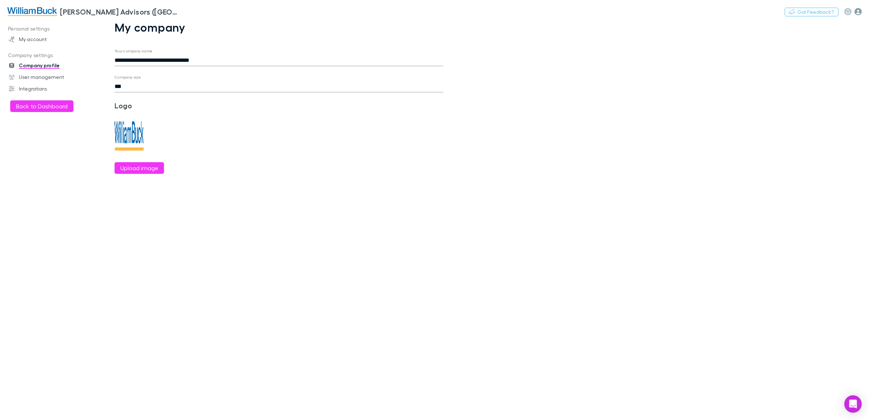
click at [858, 14] on icon "button" at bounding box center [857, 11] width 7 height 7
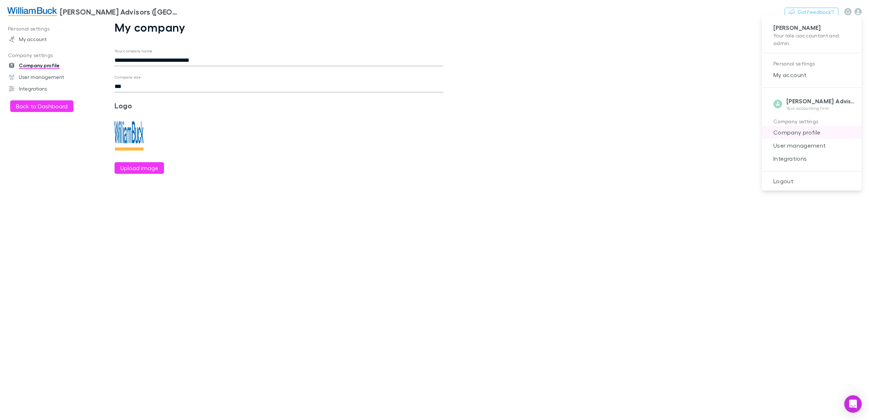
click at [798, 132] on span "Company profile" at bounding box center [811, 132] width 88 height 9
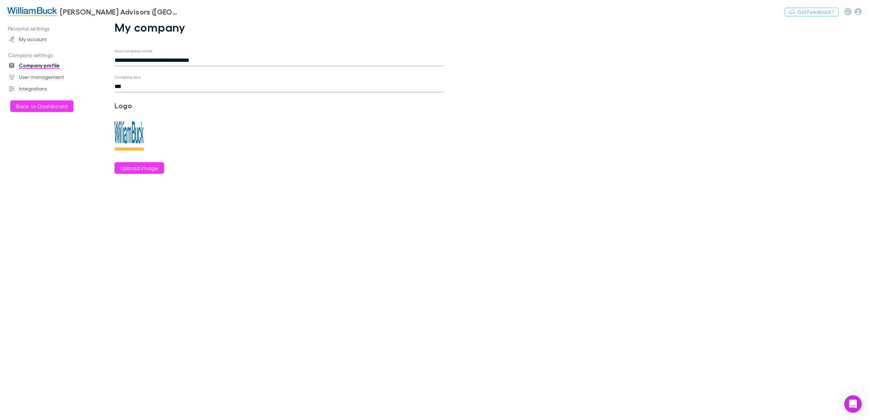
click at [858, 16] on div "William Buck Advisors (WA) Pty Ltd Nothing Got Feedback?" at bounding box center [434, 11] width 869 height 23
click at [857, 13] on icon "button" at bounding box center [857, 11] width 7 height 7
click at [28, 37] on div at bounding box center [434, 210] width 869 height 420
click at [29, 37] on link "My account" at bounding box center [51, 39] width 101 height 12
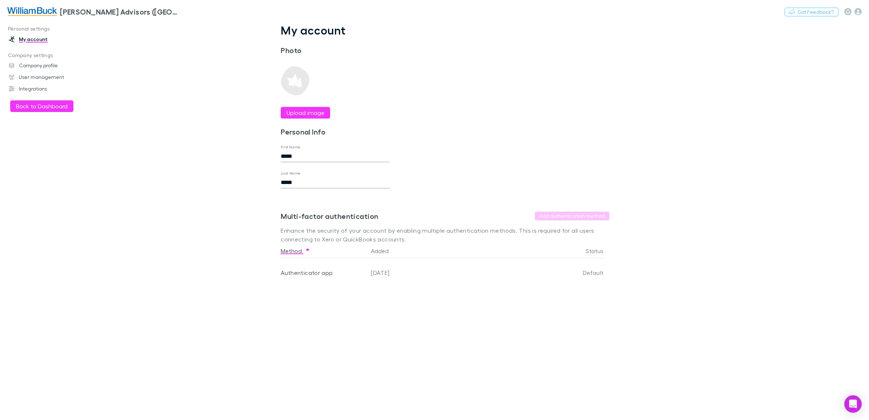
click at [36, 10] on img at bounding box center [32, 11] width 50 height 9
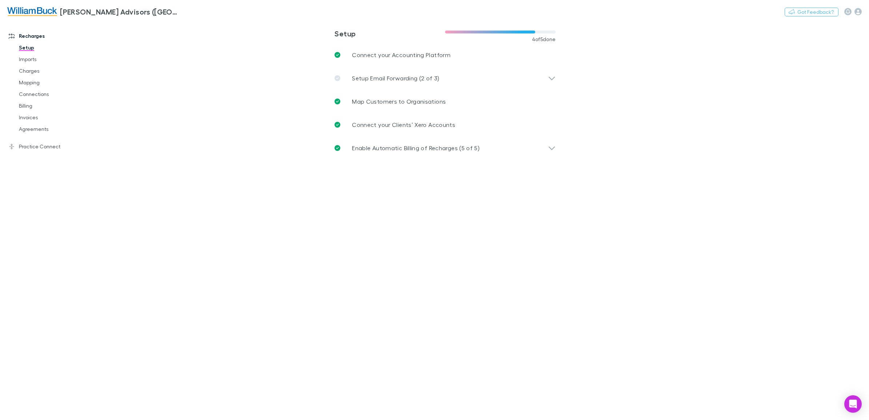
click at [39, 14] on img at bounding box center [32, 11] width 50 height 9
drag, startPoint x: 39, startPoint y: 14, endPoint x: 26, endPoint y: 14, distance: 13.1
click at [26, 14] on img at bounding box center [32, 11] width 50 height 9
click at [549, 81] on icon at bounding box center [552, 78] width 8 height 9
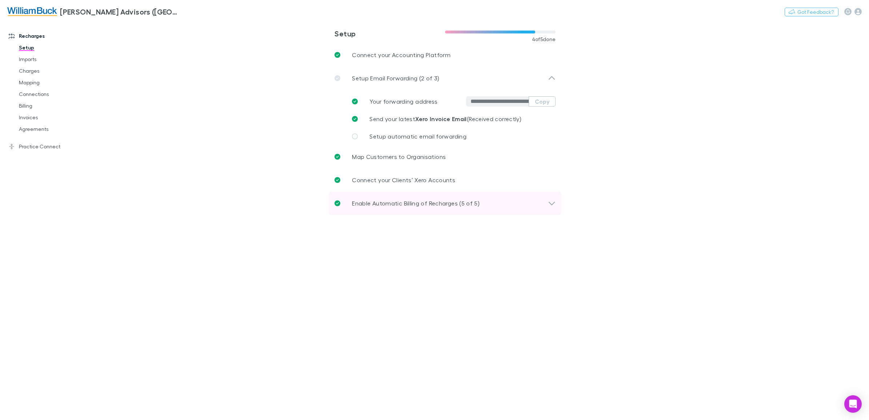
click at [547, 202] on div "Enable Automatic Billing of Recharges (5 of 5)" at bounding box center [440, 203] width 213 height 9
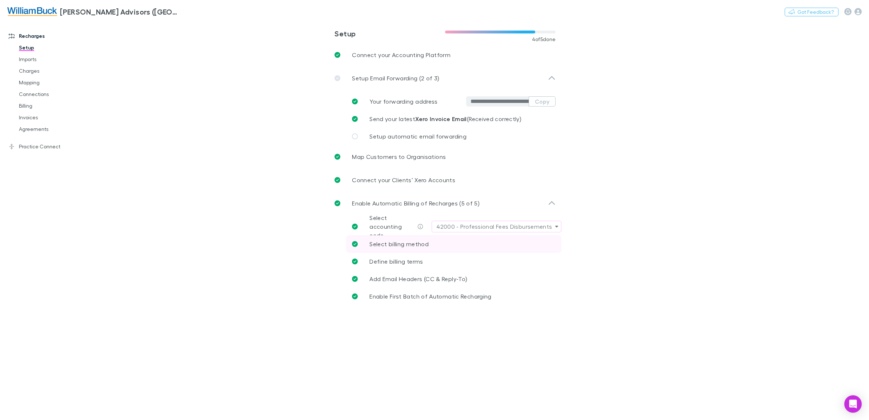
click at [397, 243] on span "Select billing method" at bounding box center [398, 243] width 59 height 7
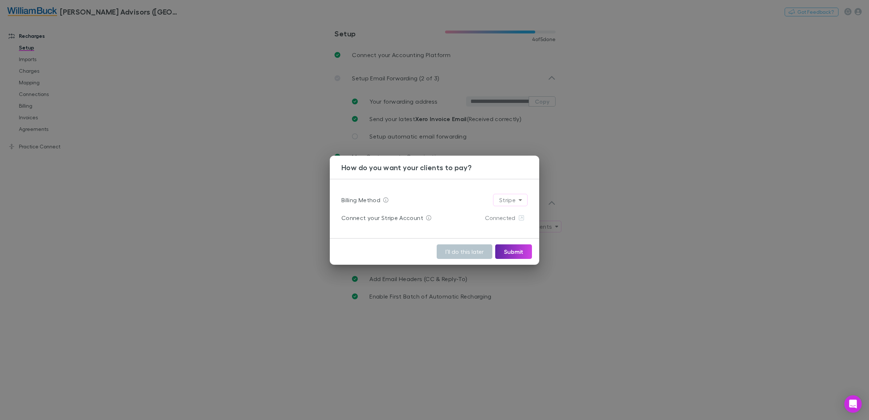
click at [715, 275] on div "How do you want your clients to pay? Billing Method Stripe ****** Connect your …" at bounding box center [434, 210] width 869 height 420
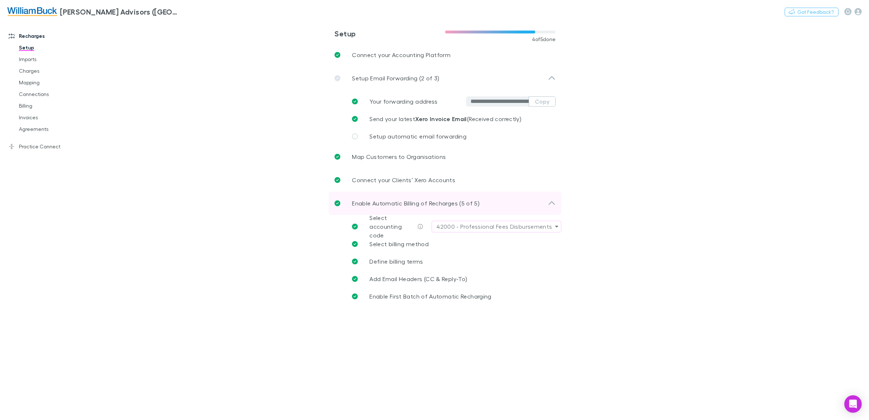
click at [335, 203] on icon at bounding box center [337, 203] width 6 height 6
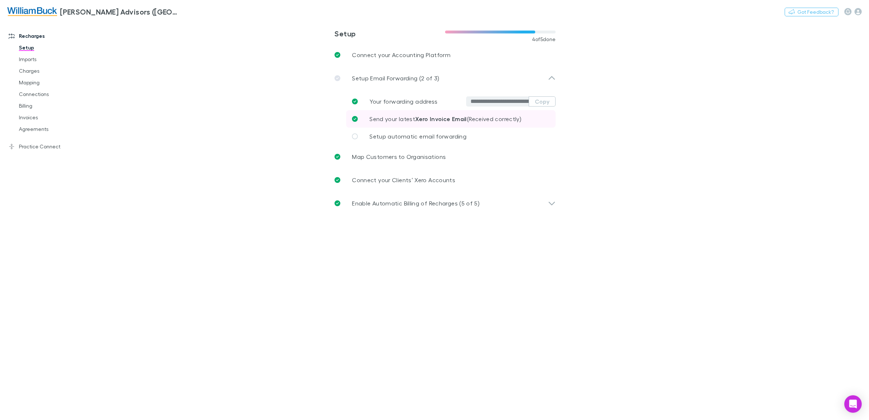
click at [416, 119] on strong "Xero Invoice Email" at bounding box center [441, 118] width 52 height 7
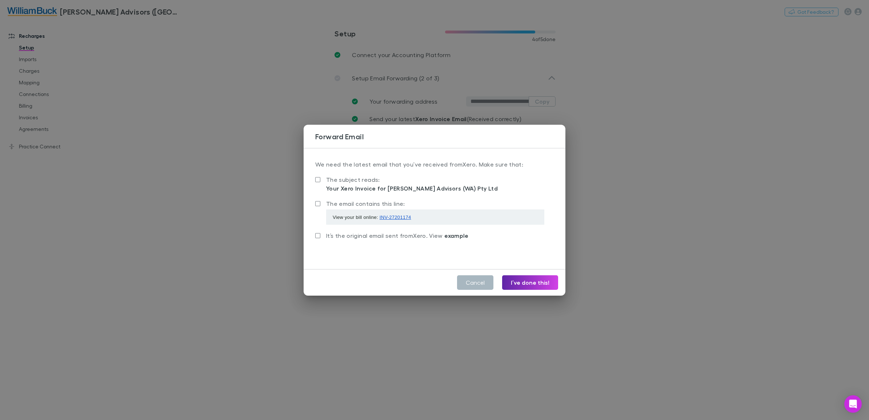
click at [474, 283] on button "Cancel" at bounding box center [475, 282] width 36 height 15
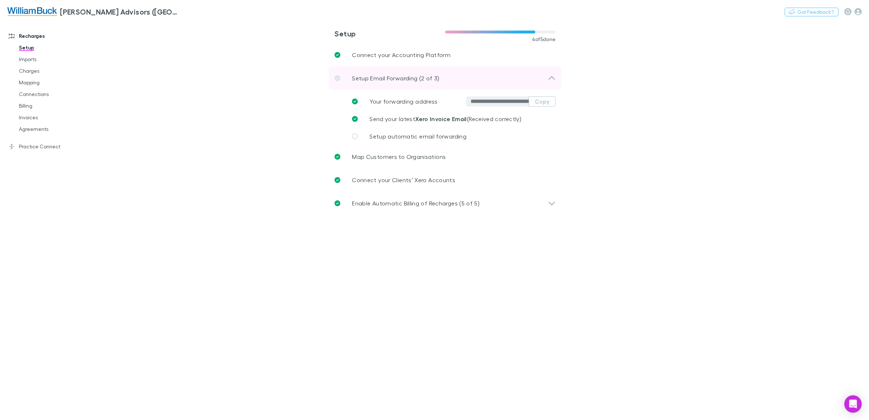
click at [549, 78] on icon at bounding box center [552, 78] width 8 height 9
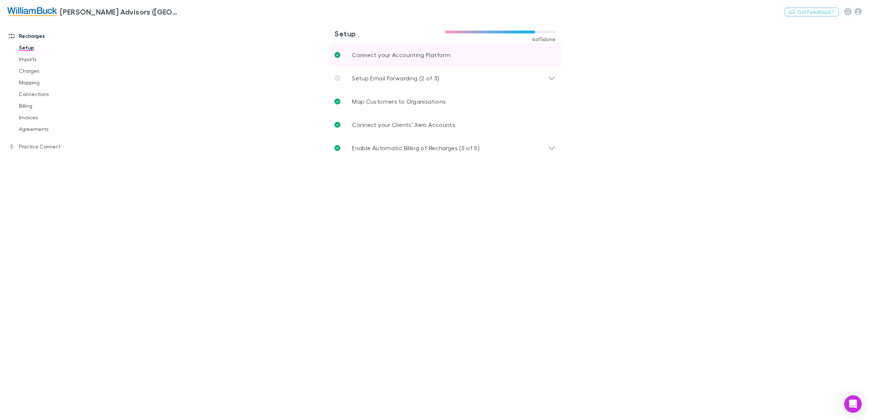
click at [421, 53] on p "Connect your Accounting Platform" at bounding box center [401, 55] width 98 height 9
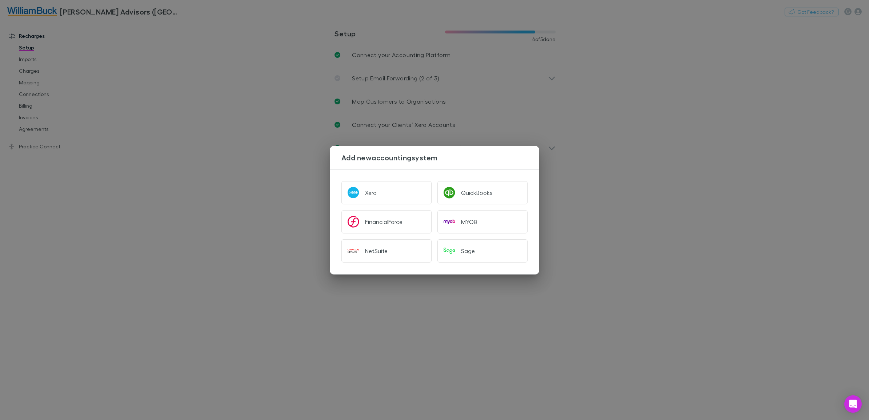
click at [715, 109] on div "Add new accounting system Xero QuickBooks FinancialForce MYOB NetSuite Sage" at bounding box center [434, 210] width 869 height 420
